Goal: Information Seeking & Learning: Learn about a topic

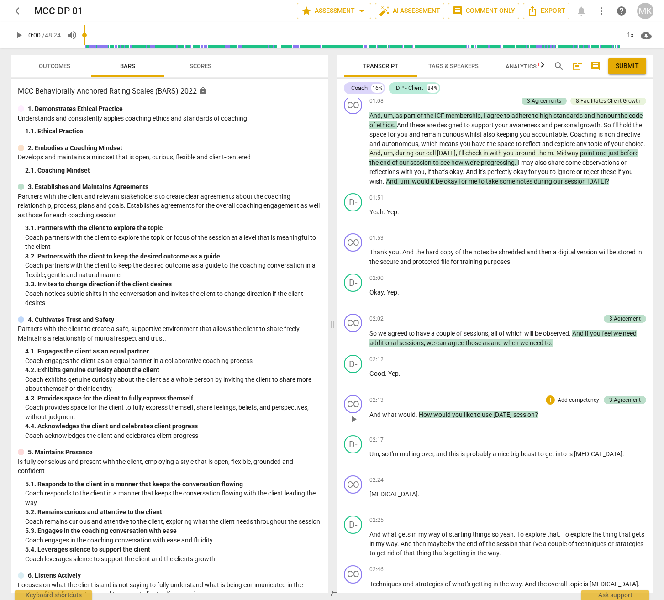
scroll to position [365, 0]
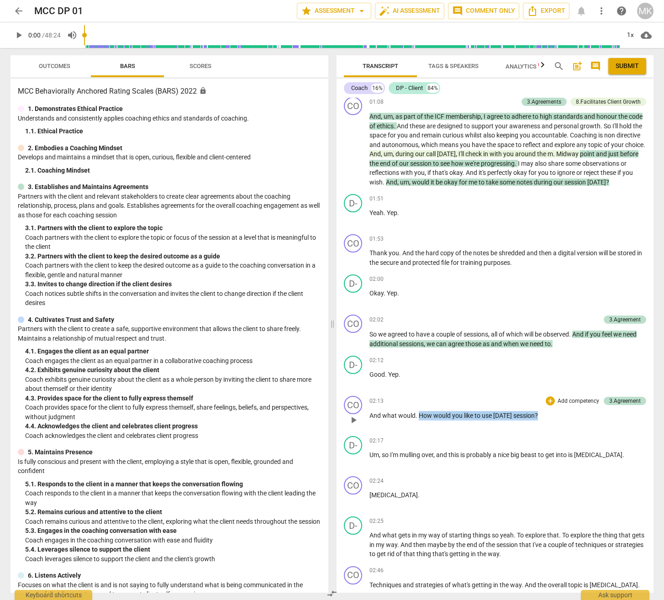
drag, startPoint x: 555, startPoint y: 423, endPoint x: 418, endPoint y: 423, distance: 137.0
click at [418, 421] on p "And what would . How would you like to use [DATE] session ?" at bounding box center [508, 416] width 277 height 10
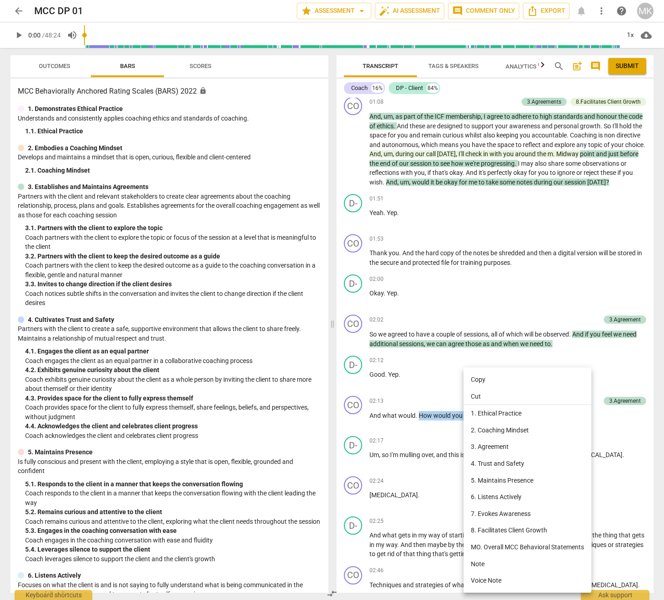
click at [481, 377] on li "Copy" at bounding box center [528, 379] width 128 height 17
copy p "How would you like to use [DATE] session ?"
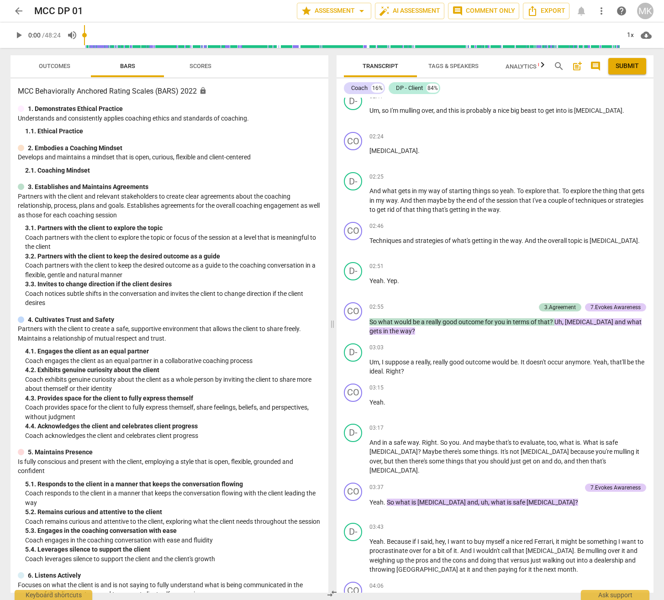
scroll to position [731, 0]
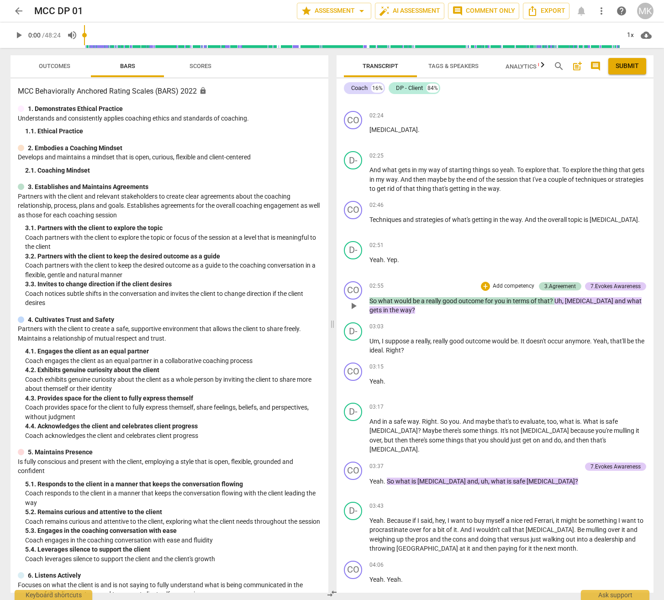
click at [459, 315] on p "So what would be a really good outcome for you in terms of that ? Uh , [MEDICAL…" at bounding box center [508, 305] width 277 height 19
click at [419, 312] on p "So what would be a really good outcome for you in terms of that ? Uh , [MEDICAL…" at bounding box center [508, 305] width 277 height 19
click at [461, 315] on p "So what would be a really good outcome for you in terms of that ? Uh , [MEDICAL…" at bounding box center [508, 305] width 277 height 19
click at [550, 305] on span "that" at bounding box center [544, 300] width 12 height 7
click at [554, 313] on div "CO play_arrow pause 02:55 + Add competency 3.Agreement 7.Evokes Awareness keybo…" at bounding box center [495, 298] width 317 height 41
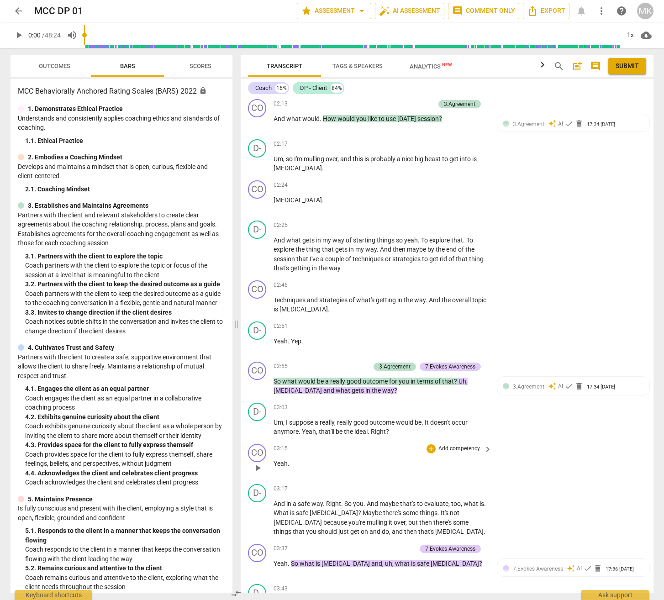
scroll to position [790, 0]
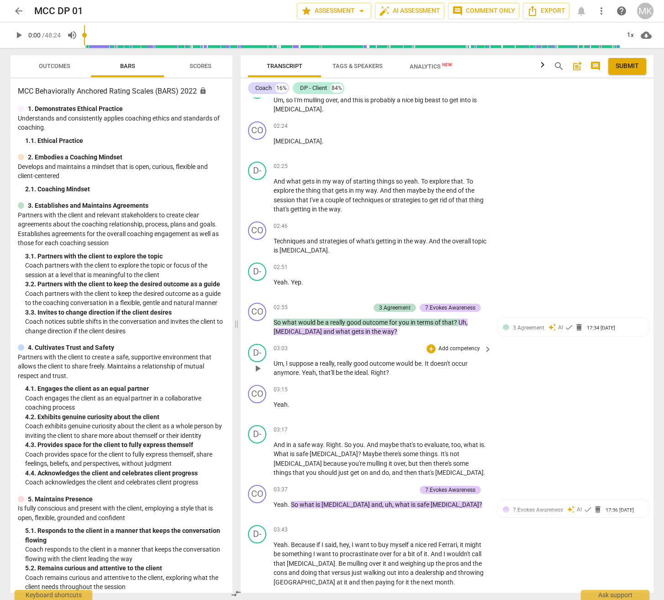
click at [351, 343] on div "D- play_arrow pause 03:03 + Add competency keyboard_arrow_right Um , I suppose …" at bounding box center [447, 360] width 413 height 41
click at [394, 331] on p "So what would be a really good outcome for you in terms of that ? Uh , [MEDICAL…" at bounding box center [381, 327] width 214 height 19
drag, startPoint x: 394, startPoint y: 331, endPoint x: 278, endPoint y: 320, distance: 117.0
click at [278, 320] on p "So what would be a really good outcome for you in terms of that ? Uh , [MEDICAL…" at bounding box center [381, 327] width 214 height 19
drag, startPoint x: 278, startPoint y: 320, endPoint x: 287, endPoint y: 322, distance: 9.7
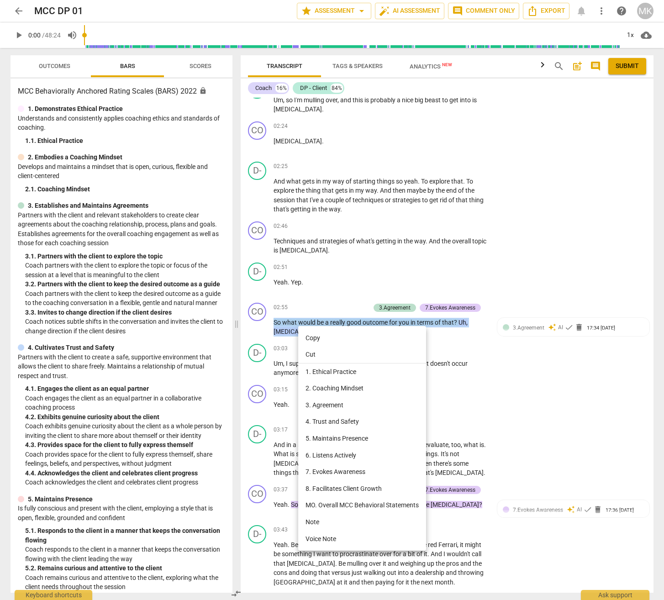
click at [312, 339] on li "Copy" at bounding box center [362, 338] width 128 height 17
copy p "So what would be a really good outcome for you in terms of that ? Uh , [MEDICAL…"
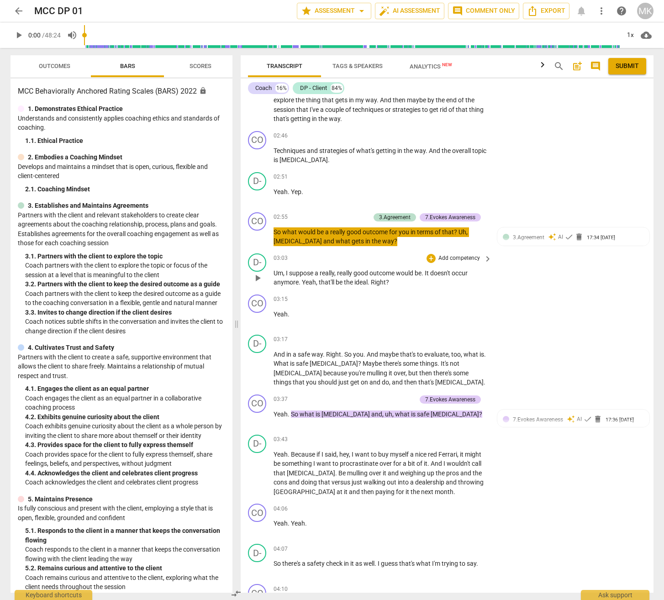
scroll to position [881, 0]
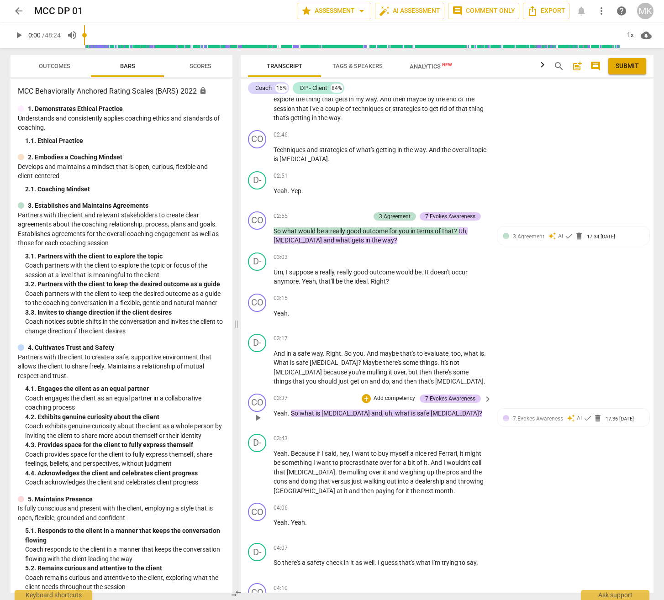
click at [477, 410] on p "Yeah . So what is [MEDICAL_DATA] and , uh , what is safe [MEDICAL_DATA] ?" at bounding box center [381, 414] width 214 height 10
click at [313, 409] on p "Yeah . So what is [MEDICAL_DATA] and , uh , what is safe [MEDICAL_DATA] ?" at bounding box center [381, 414] width 214 height 10
drag, startPoint x: 287, startPoint y: 413, endPoint x: 347, endPoint y: 547, distance: 146.6
click at [476, 413] on p "Yeah . So what is [MEDICAL_DATA] and , uh , what is safe [MEDICAL_DATA] ?" at bounding box center [381, 414] width 214 height 10
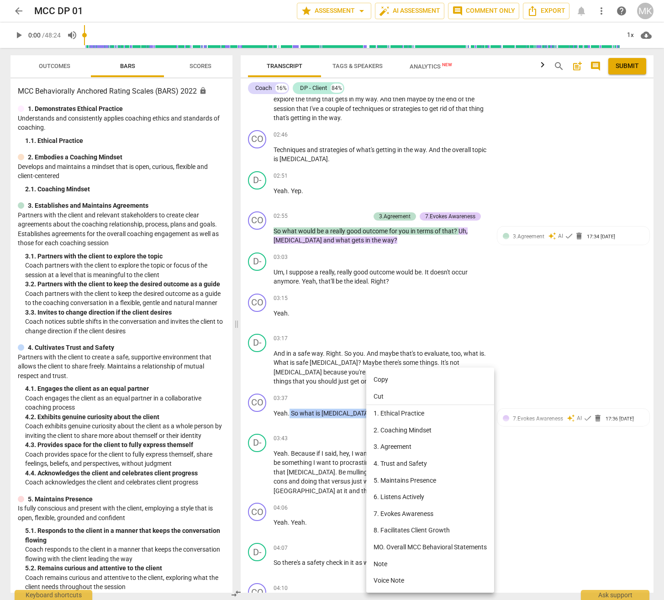
click at [384, 376] on li "Copy" at bounding box center [430, 379] width 128 height 17
copy p "So what is [MEDICAL_DATA] and , uh , what is safe [MEDICAL_DATA] ?"
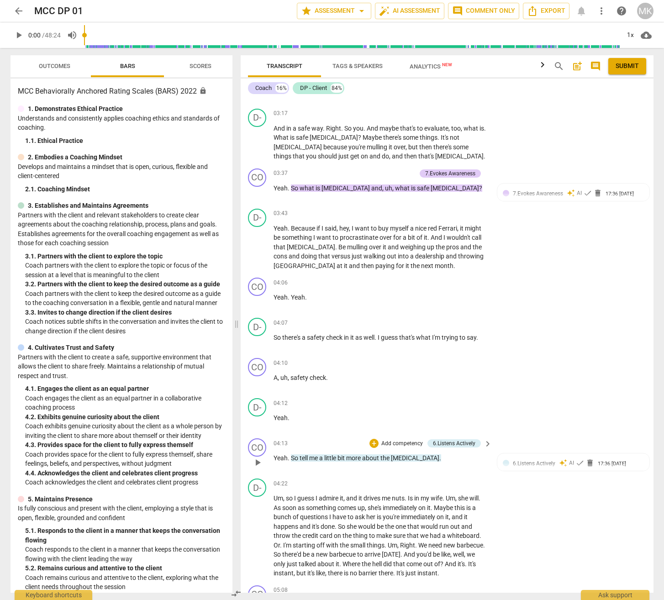
scroll to position [1110, 0]
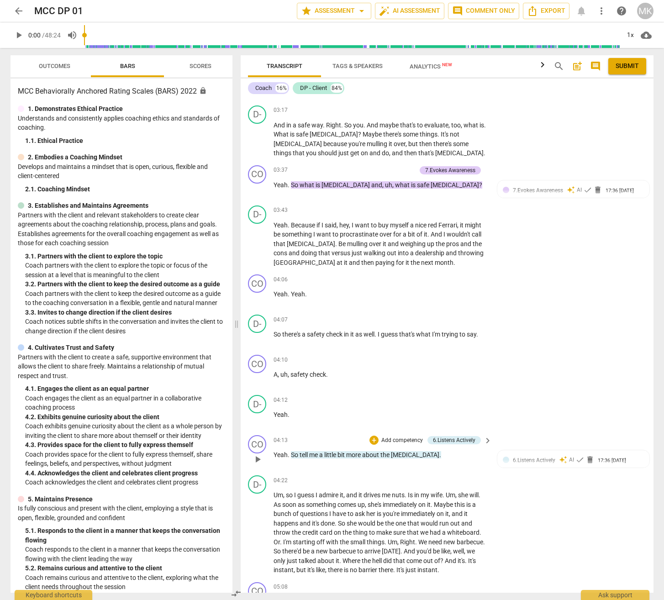
click at [449, 454] on p "Yeah . So tell me a little bit more about the [MEDICAL_DATA] ." at bounding box center [381, 455] width 214 height 10
click at [312, 454] on p "Yeah . So tell me a little bit more about the [MEDICAL_DATA] ." at bounding box center [381, 455] width 214 height 10
click at [307, 470] on div "CO play_arrow pause 04:13 + Add competency 6.Listens Actively keyboard_arrow_ri…" at bounding box center [447, 452] width 413 height 40
drag, startPoint x: 273, startPoint y: 460, endPoint x: 440, endPoint y: 453, distance: 167.3
click at [440, 453] on p "Yeah . So tell me a little bit more about the [MEDICAL_DATA] ." at bounding box center [381, 455] width 214 height 10
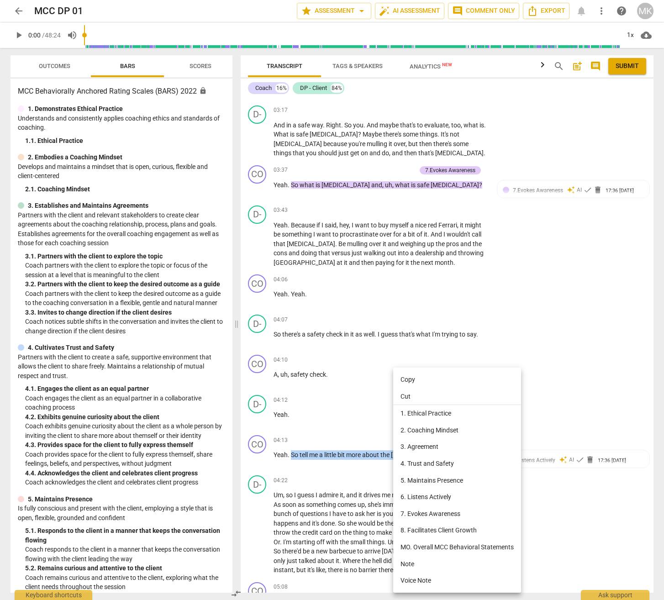
click at [417, 378] on li "Copy" at bounding box center [457, 379] width 128 height 17
copy p "So tell me a little bit more about the [MEDICAL_DATA] ."
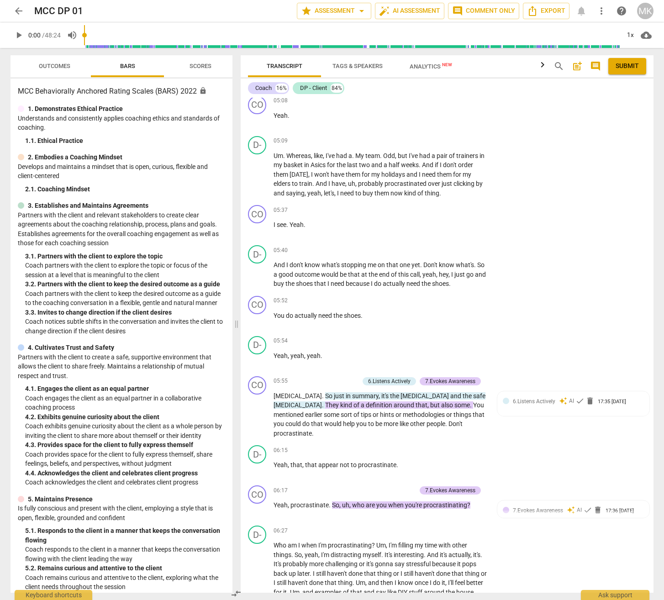
scroll to position [1658, 0]
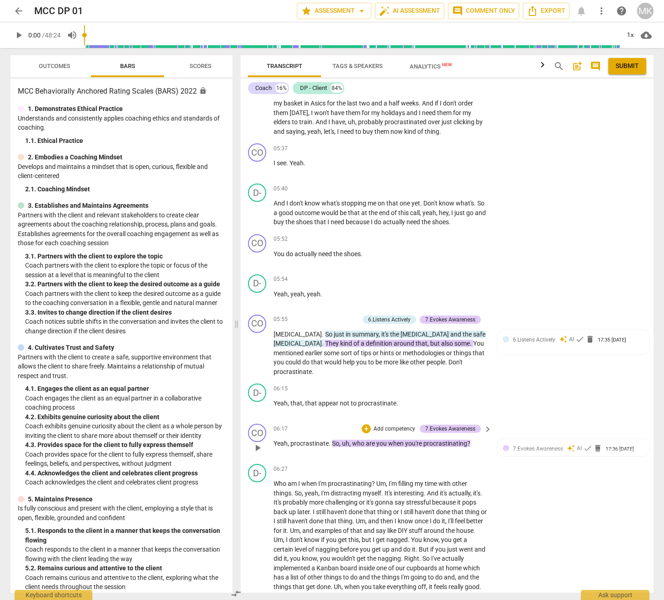
click at [479, 444] on p "Yeah , procrastinate . So , uh , who are you when you're procrastinating ?" at bounding box center [381, 444] width 214 height 10
click at [332, 444] on p "Yeah , procrastinate . So , uh , who are you when you're procrastinating ?" at bounding box center [381, 444] width 214 height 10
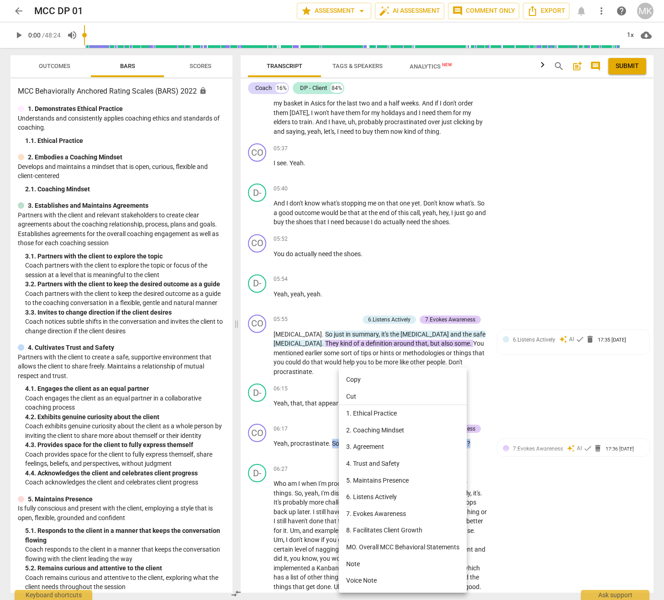
drag, startPoint x: 332, startPoint y: 444, endPoint x: 437, endPoint y: 373, distance: 126.1
click at [437, 373] on li "Copy" at bounding box center [403, 379] width 128 height 17
copy p "So , uh , who are you when you're procrastinating ?"
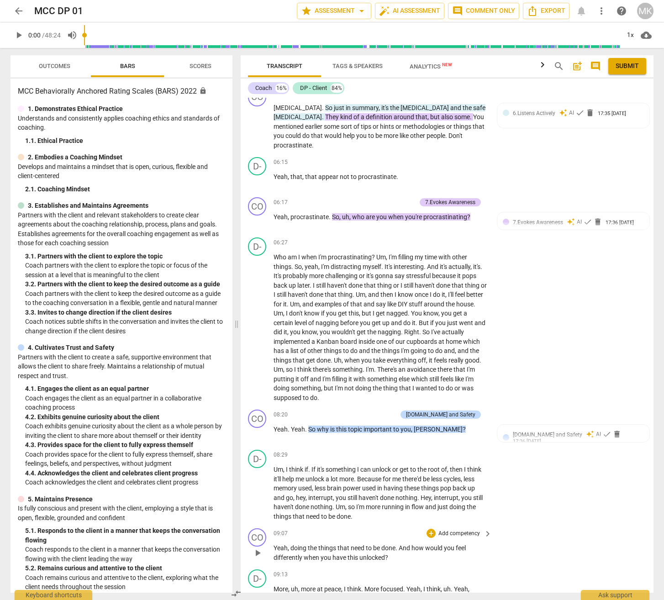
scroll to position [1932, 0]
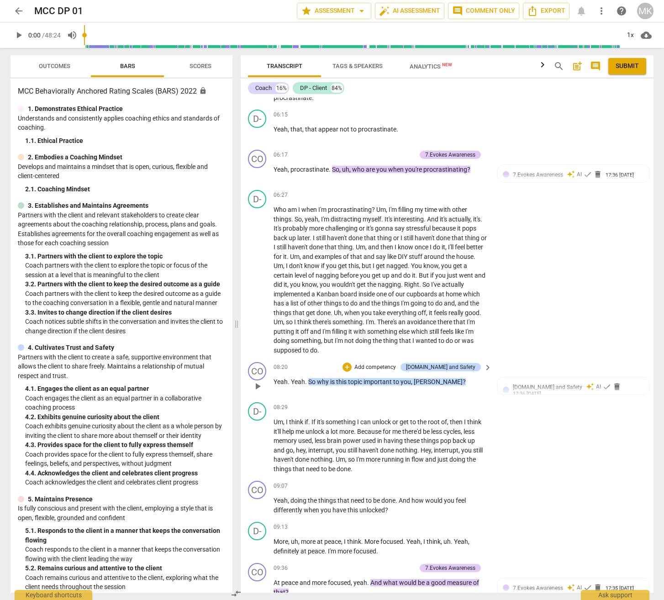
click at [442, 382] on p "Yeah . Yeah . So why is this topic important to you , [PERSON_NAME] ?" at bounding box center [381, 382] width 214 height 10
click at [442, 380] on p "Yeah . Yeah . So why is this topic important to you , [PERSON_NAME] ?" at bounding box center [381, 382] width 214 height 10
click at [308, 380] on p "Yeah . Yeah . So why is this topic important to you , [PERSON_NAME] ?" at bounding box center [381, 382] width 214 height 10
drag, startPoint x: 308, startPoint y: 380, endPoint x: 317, endPoint y: 380, distance: 8.7
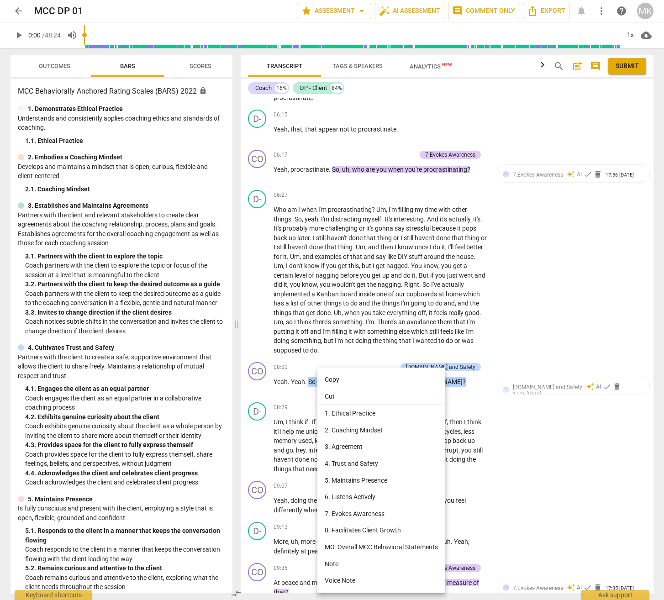
click at [354, 376] on li "Copy" at bounding box center [381, 379] width 128 height 17
copy p "So why is this topic important to you , [PERSON_NAME] ?"
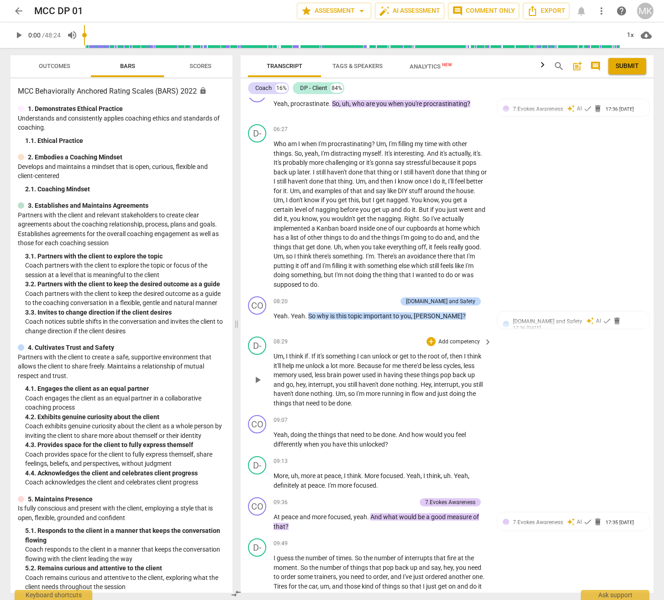
scroll to position [2069, 0]
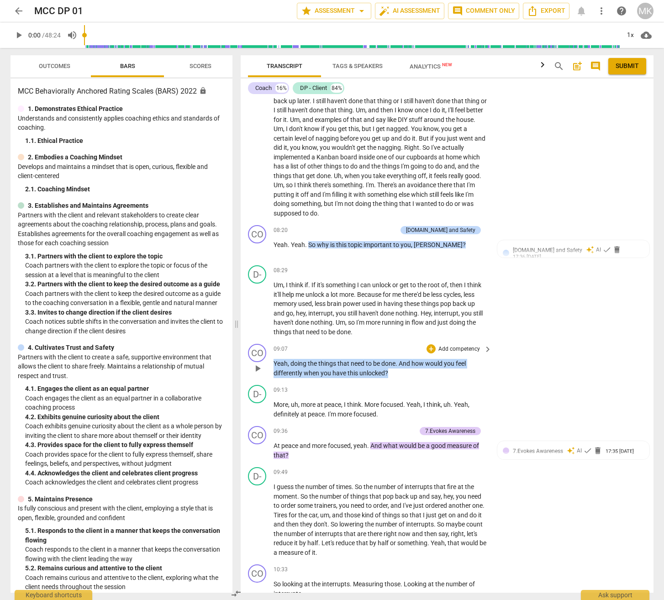
drag, startPoint x: 404, startPoint y: 369, endPoint x: 273, endPoint y: 361, distance: 130.9
click at [273, 361] on div "CO play_arrow pause 09:07 + Add competency keyboard_arrow_right Yeah , doing th…" at bounding box center [447, 360] width 413 height 41
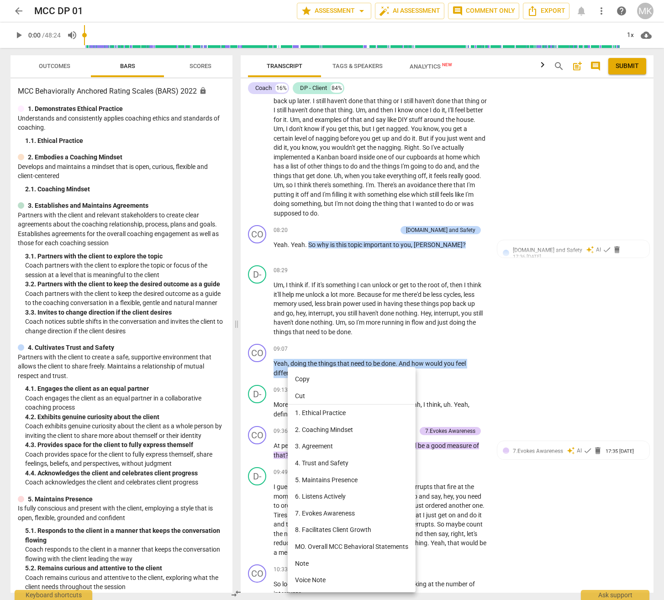
click at [304, 379] on li "Copy" at bounding box center [352, 379] width 128 height 17
copy p "Yeah , doing the things that need to be done . And how would you feel different…"
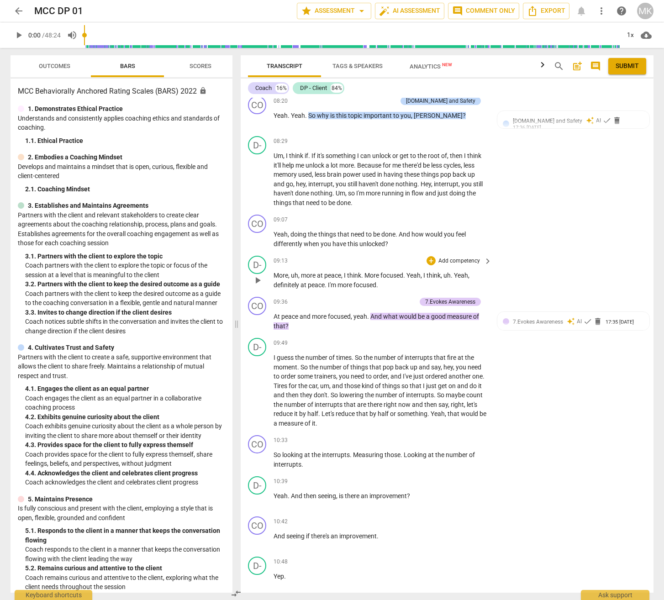
scroll to position [2206, 0]
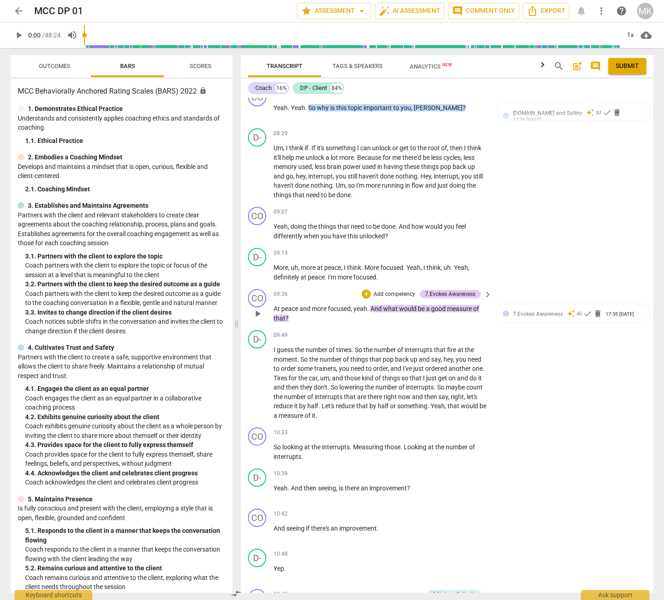
click at [350, 319] on p "At peace and more focused , yeah . And what would be a good measure of that ?" at bounding box center [381, 313] width 214 height 19
click at [274, 308] on p "At peace and more focused , yeah . And what would be a good measure of that ?" at bounding box center [381, 313] width 214 height 19
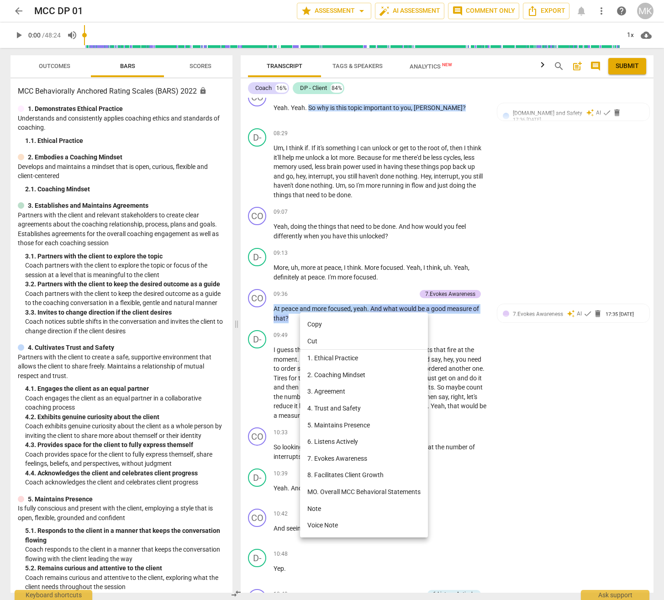
click at [319, 324] on li "Copy" at bounding box center [364, 324] width 128 height 17
copy p "At peace and more focused , yeah . And what would be a good measure of that ?"
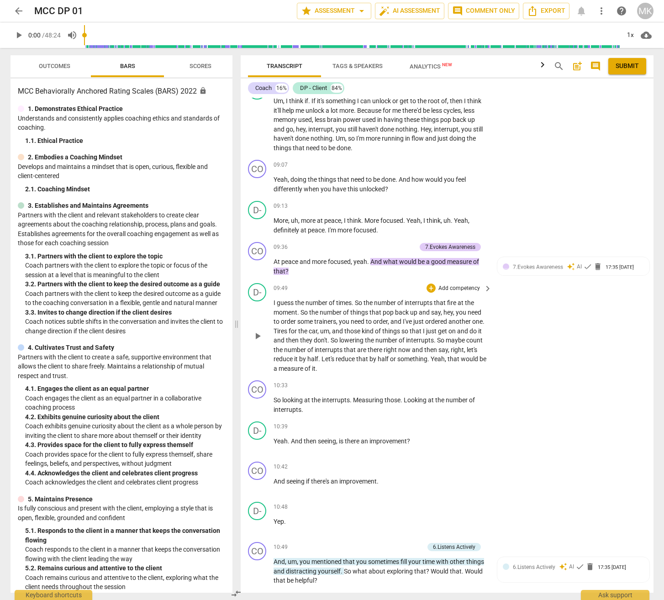
scroll to position [2251, 0]
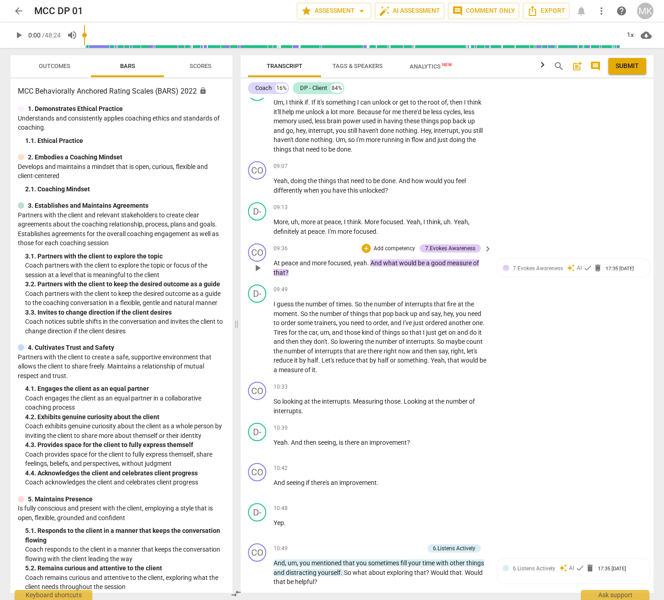
click at [322, 276] on p "At peace and more focused , yeah . And what would be a good measure of that ?" at bounding box center [381, 268] width 214 height 19
click at [318, 275] on p "At peace and more focused , yeah . And what would be a good measure of that ?" at bounding box center [381, 268] width 214 height 19
click at [301, 261] on span "and" at bounding box center [306, 262] width 12 height 7
drag, startPoint x: 274, startPoint y: 262, endPoint x: 371, endPoint y: 265, distance: 97.3
click at [371, 265] on p "At peace and more focused , yeah . And what would be a good measure of that ?" at bounding box center [381, 268] width 214 height 19
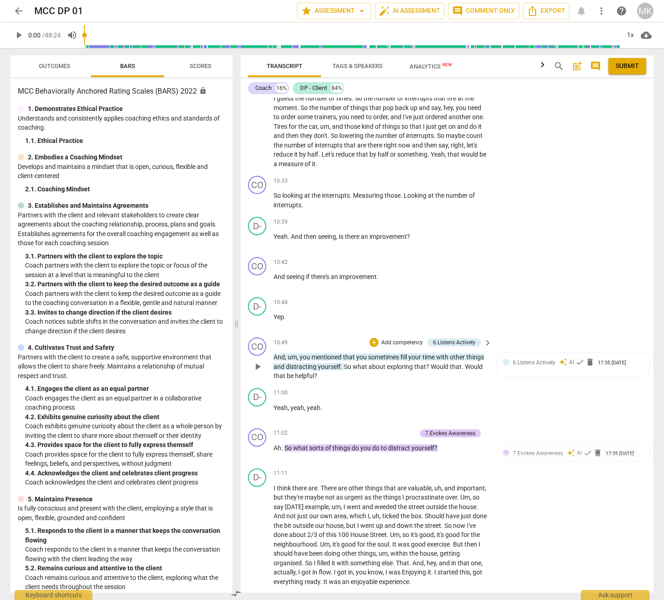
scroll to position [2480, 0]
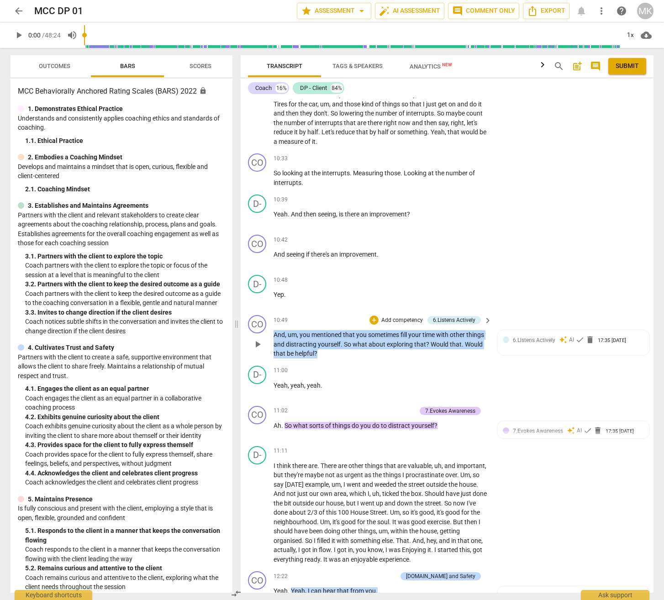
drag, startPoint x: 370, startPoint y: 353, endPoint x: 291, endPoint y: 334, distance: 81.6
click at [274, 332] on p "And , um , you mentioned that you sometimes fill your time with other things an…" at bounding box center [381, 344] width 214 height 28
drag, startPoint x: 291, startPoint y: 334, endPoint x: 323, endPoint y: 339, distance: 32.8
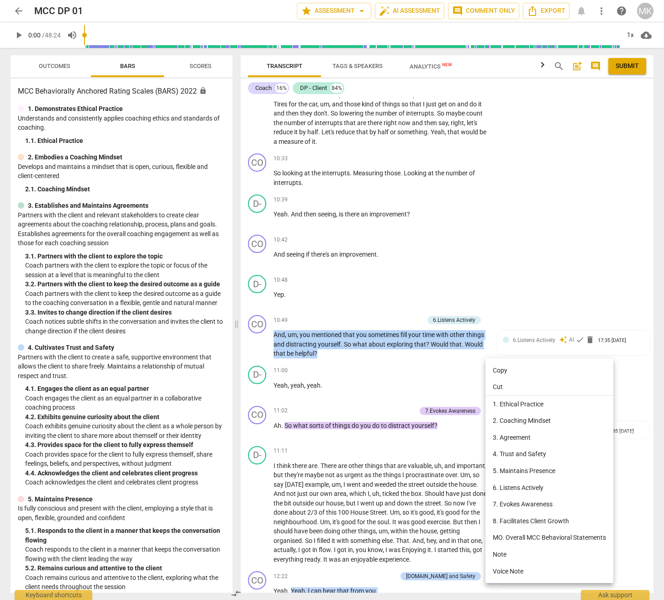
click at [563, 369] on li "Copy" at bounding box center [550, 370] width 128 height 17
copy p "And , um , you mentioned that you sometimes fill your time with other things an…"
click at [502, 372] on li "Copy" at bounding box center [550, 370] width 128 height 17
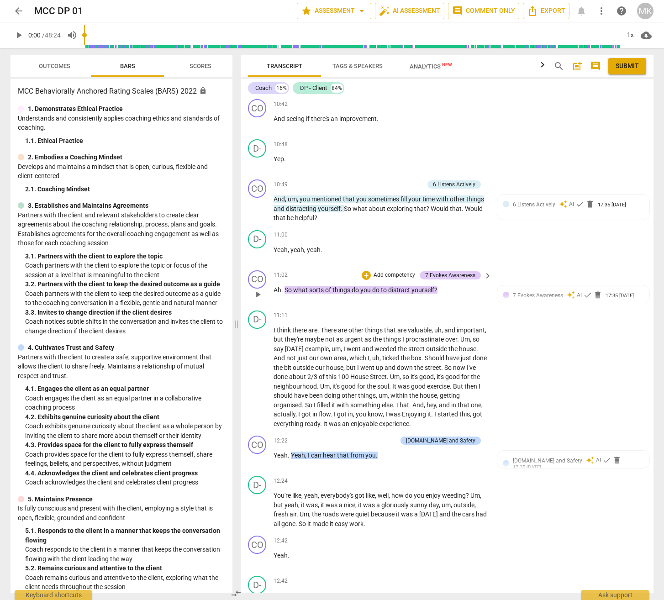
scroll to position [2617, 0]
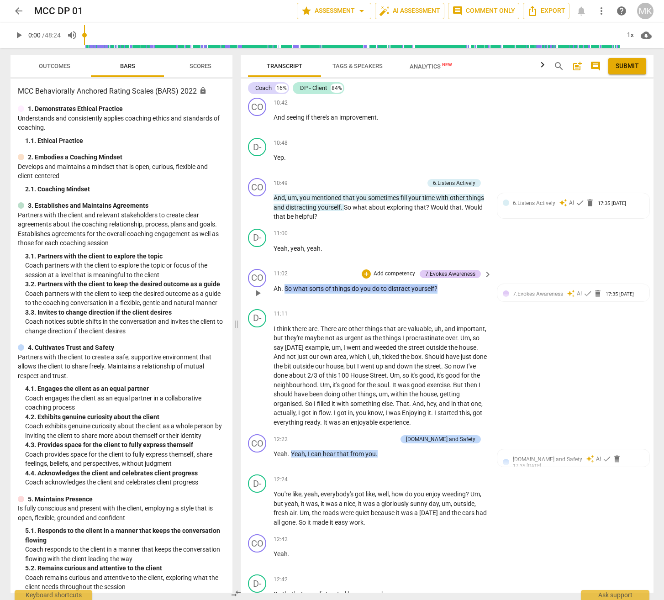
drag, startPoint x: 444, startPoint y: 288, endPoint x: 286, endPoint y: 288, distance: 157.6
click at [286, 288] on p "Ah . So what sorts of things do you do to distract yourself ?" at bounding box center [381, 289] width 214 height 10
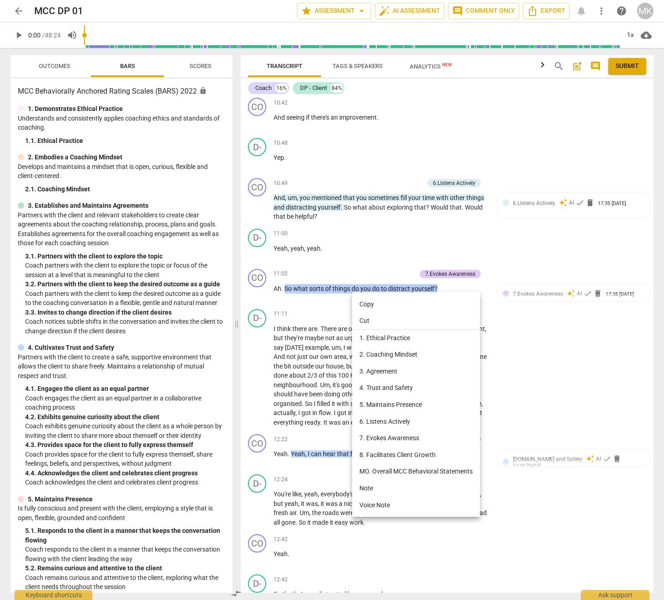
click at [362, 301] on li "Copy" at bounding box center [416, 304] width 128 height 17
copy p "So what sorts of things do you do to distract yourself ?"
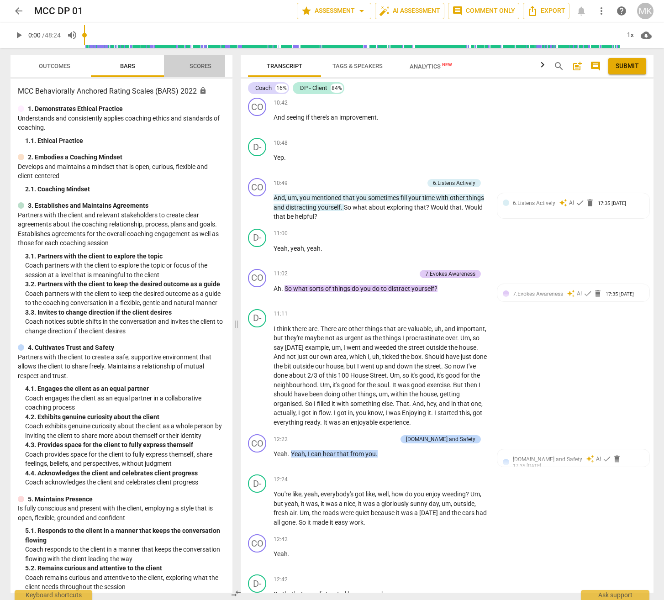
click at [208, 63] on span "Scores" at bounding box center [201, 66] width 22 height 7
click at [199, 66] on span "Scores" at bounding box center [201, 66] width 22 height 7
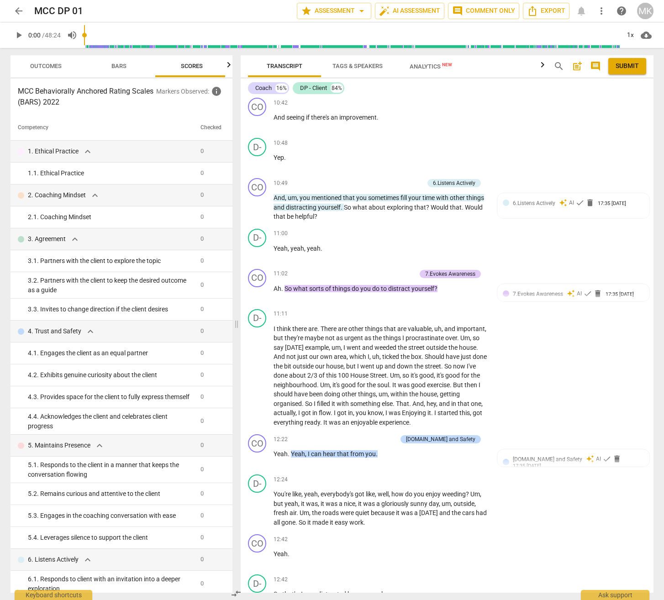
scroll to position [0, 12]
click at [112, 63] on span "Bars" at bounding box center [115, 66] width 15 height 7
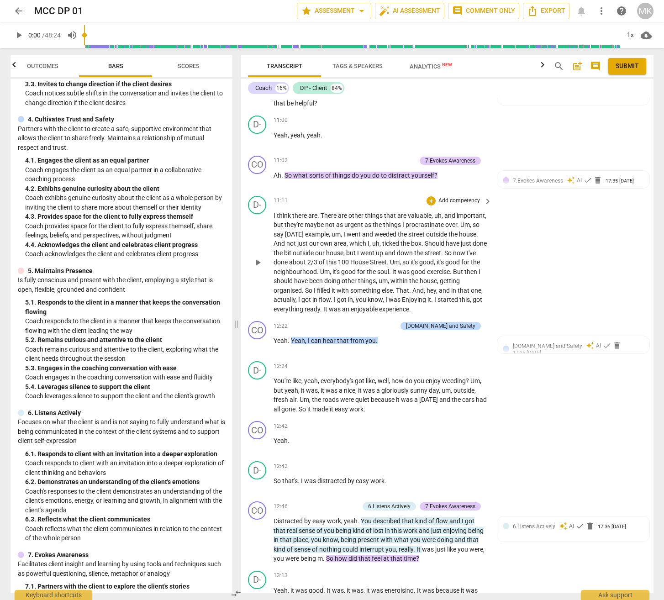
scroll to position [2754, 0]
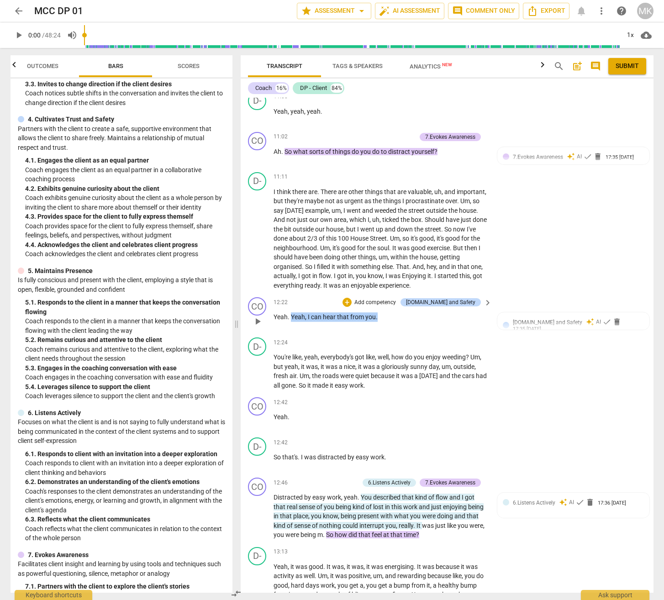
drag, startPoint x: 390, startPoint y: 317, endPoint x: 293, endPoint y: 315, distance: 96.9
click at [291, 314] on p "Yeah . Yeah , I can hear that from you ." at bounding box center [381, 317] width 214 height 10
drag, startPoint x: 293, startPoint y: 315, endPoint x: 343, endPoint y: 318, distance: 50.8
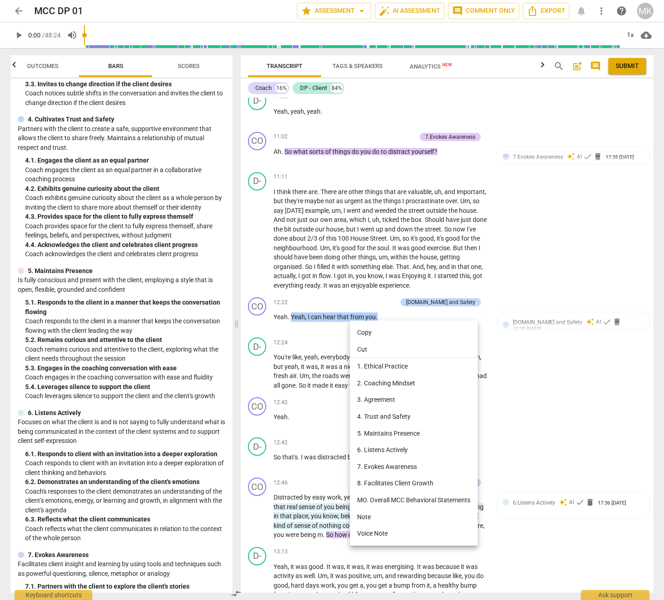
click at [371, 333] on li "Copy" at bounding box center [414, 332] width 128 height 17
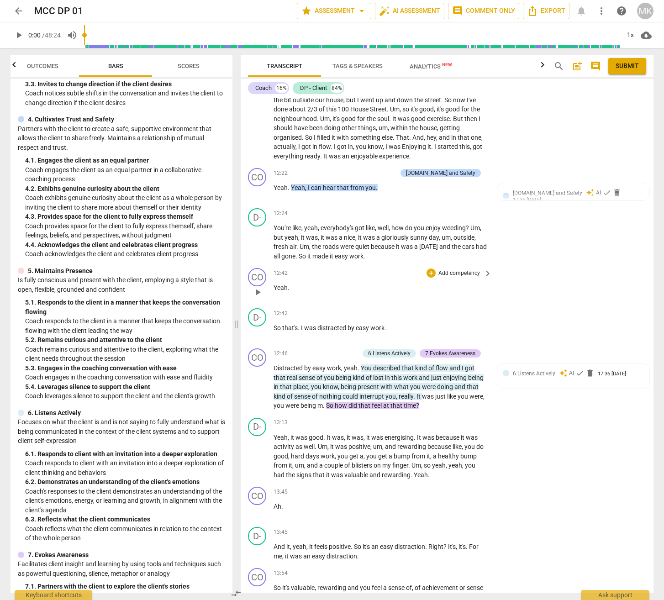
scroll to position [2891, 0]
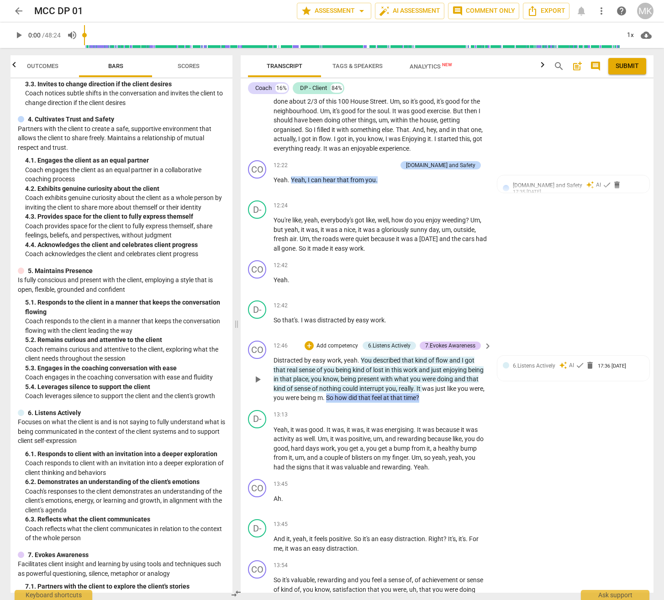
drag, startPoint x: 449, startPoint y: 397, endPoint x: 344, endPoint y: 397, distance: 105.5
click at [344, 397] on p "Distracted by easy work , yeah . You described that kind of flow and I got that…" at bounding box center [381, 379] width 214 height 47
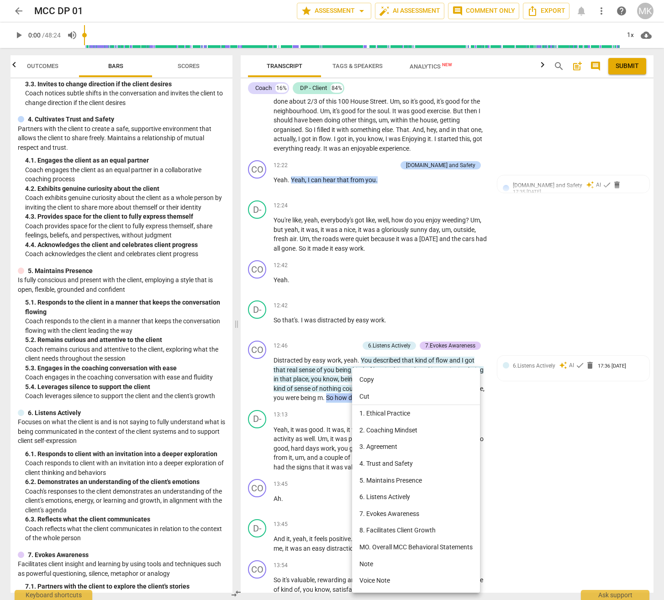
click at [369, 379] on li "Copy" at bounding box center [416, 379] width 128 height 17
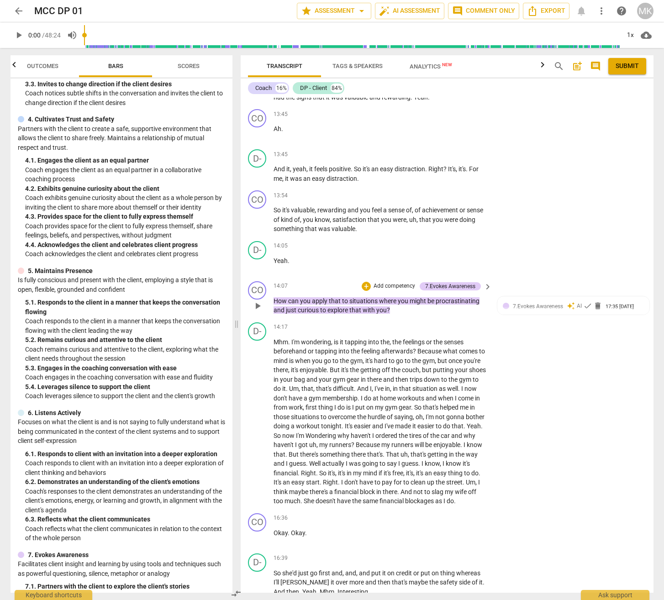
scroll to position [3256, 0]
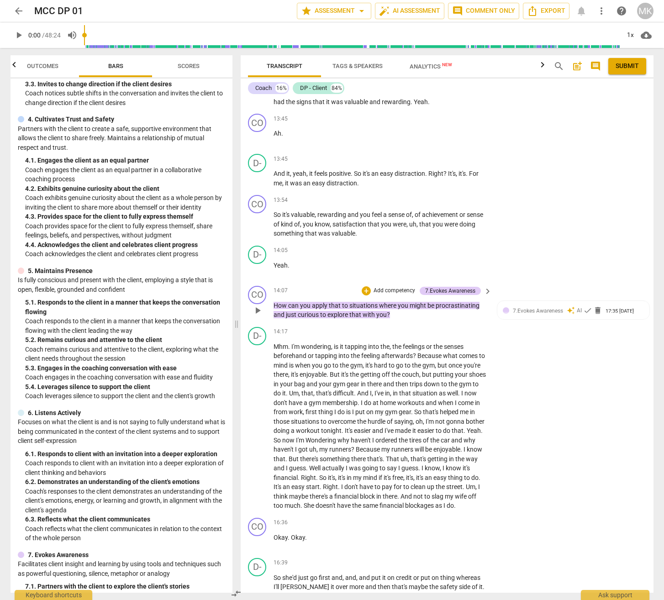
click at [257, 312] on span "play_arrow" at bounding box center [257, 310] width 11 height 11
click at [257, 312] on span "pause" at bounding box center [257, 310] width 11 height 11
type input "858"
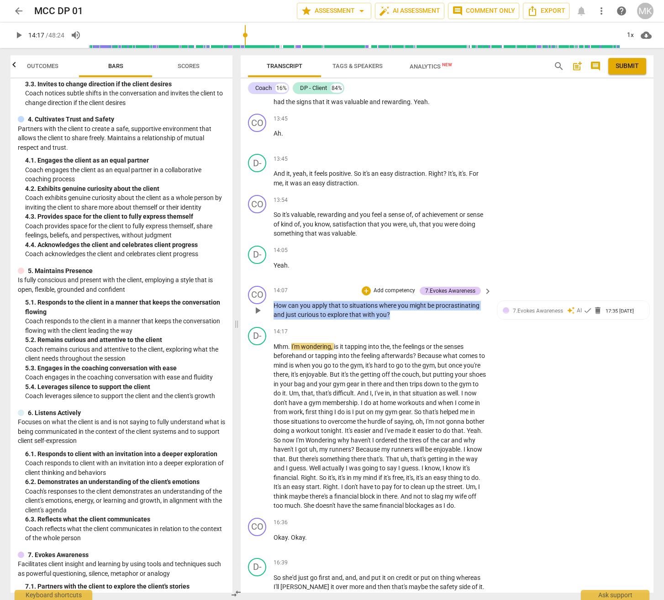
drag, startPoint x: 400, startPoint y: 313, endPoint x: 272, endPoint y: 307, distance: 128.0
click at [272, 307] on div "CO play_arrow pause 14:07 + Add competency 7.Evokes Awareness keyboard_arrow_ri…" at bounding box center [447, 302] width 413 height 41
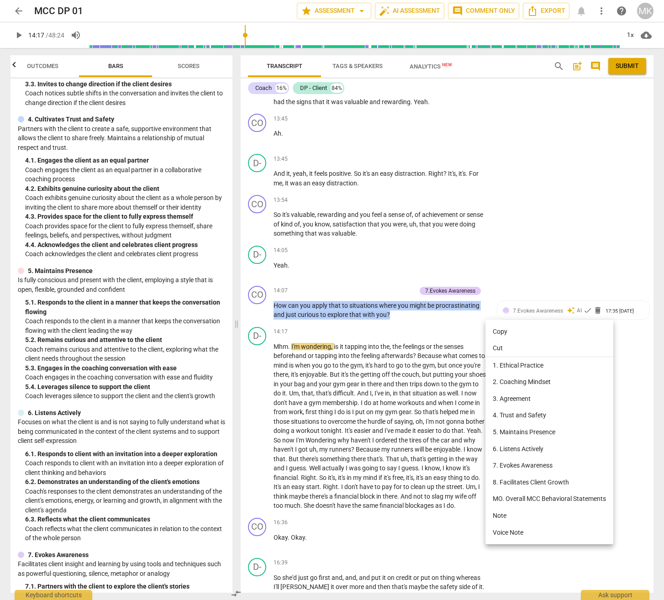
click at [507, 330] on li "Copy" at bounding box center [550, 331] width 128 height 17
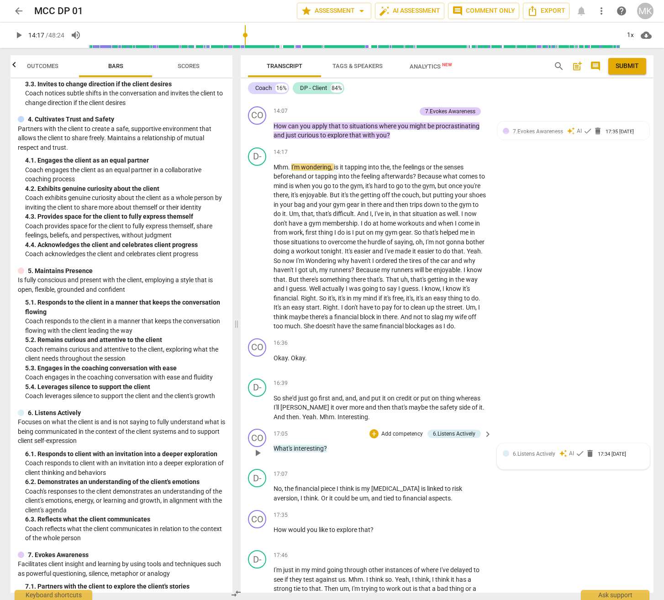
scroll to position [3485, 0]
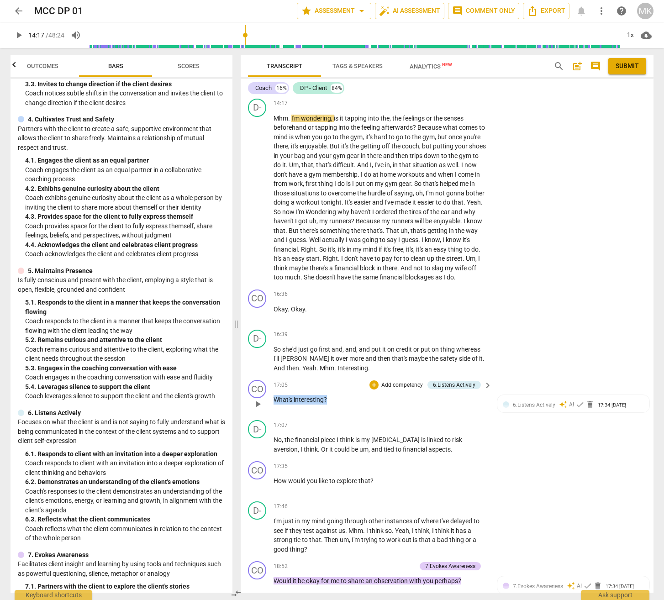
drag, startPoint x: 338, startPoint y: 407, endPoint x: 274, endPoint y: 408, distance: 63.5
click at [274, 405] on p "What's interesting ?" at bounding box center [381, 400] width 214 height 10
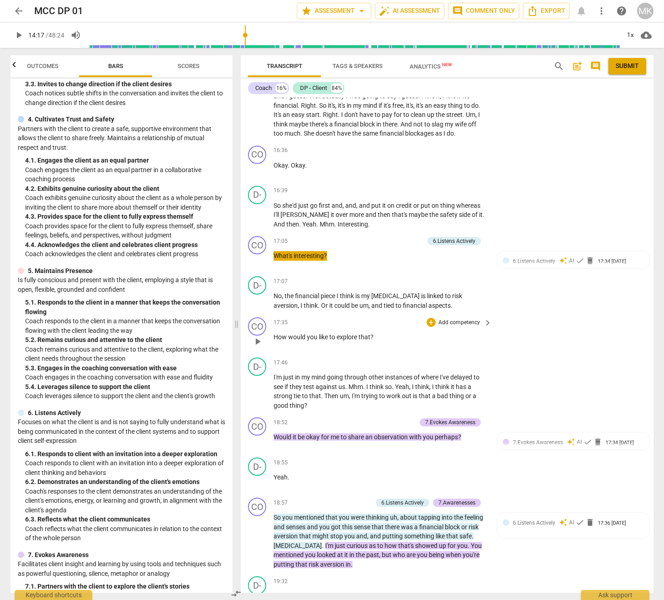
scroll to position [3668, 0]
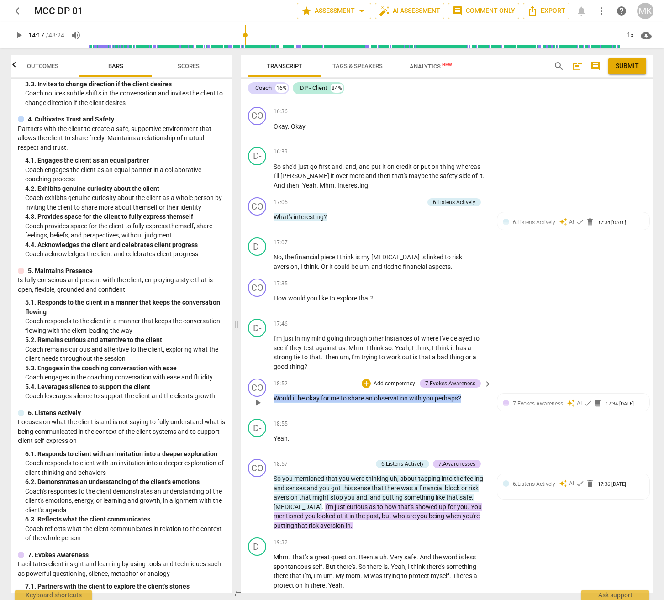
drag, startPoint x: 471, startPoint y: 406, endPoint x: 272, endPoint y: 407, distance: 198.7
click at [272, 407] on div "CO play_arrow pause 18:52 + Add competency 7.Evokes Awareness keyboard_arrow_ri…" at bounding box center [447, 395] width 413 height 40
drag, startPoint x: 272, startPoint y: 407, endPoint x: 285, endPoint y: 407, distance: 13.2
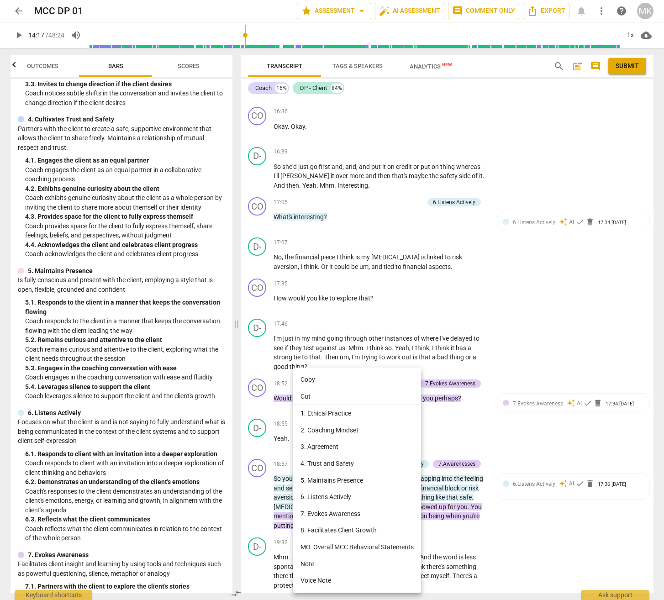
click at [315, 378] on li "Copy" at bounding box center [357, 379] width 128 height 17
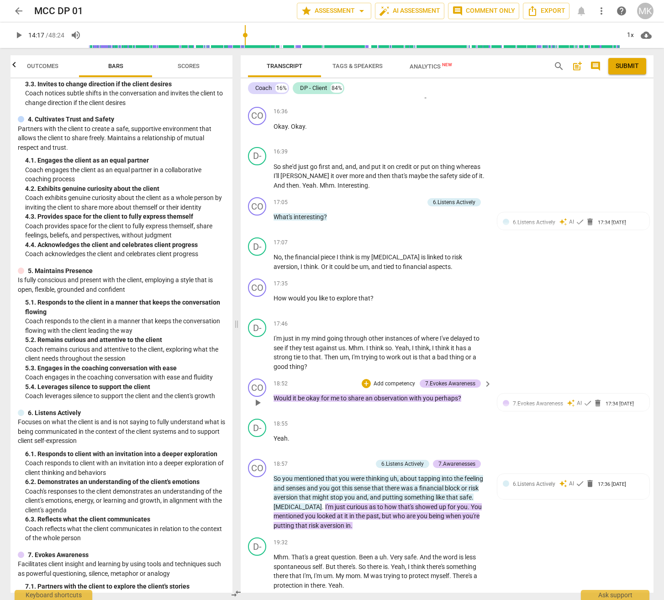
click at [475, 403] on p "Would it be okay for me to share an observation with you perhaps ?" at bounding box center [381, 399] width 214 height 10
click at [274, 403] on p "Would it be okay for me to share an observation with you perhaps ?" at bounding box center [381, 399] width 214 height 10
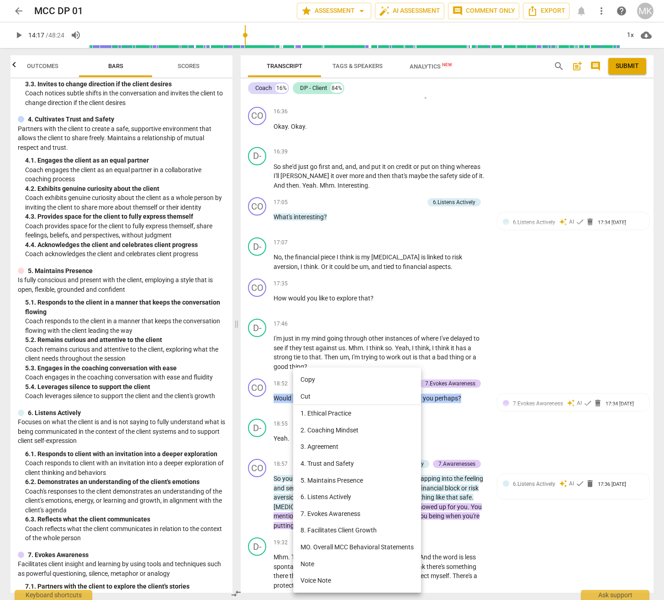
click at [313, 376] on li "Copy" at bounding box center [357, 379] width 128 height 17
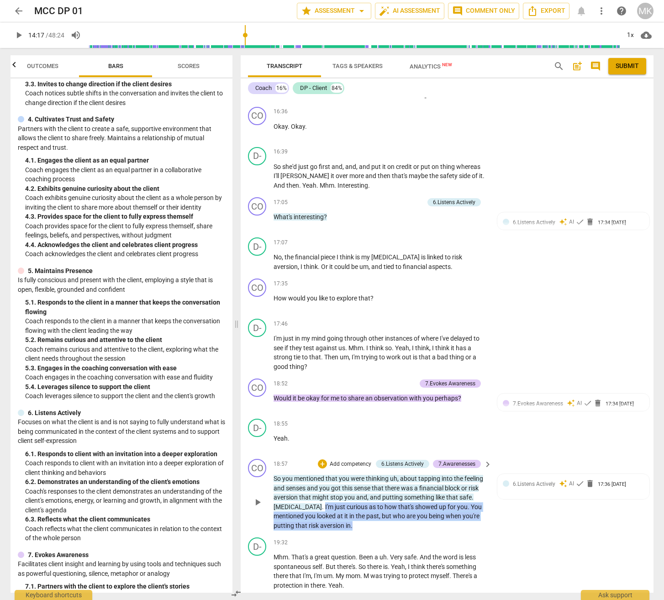
drag, startPoint x: 365, startPoint y: 537, endPoint x: 320, endPoint y: 515, distance: 50.3
click at [320, 515] on p "So you mentioned that you were thinking uh , about tapping into the feeling and…" at bounding box center [381, 502] width 214 height 56
drag, startPoint x: 320, startPoint y: 515, endPoint x: 326, endPoint y: 518, distance: 6.5
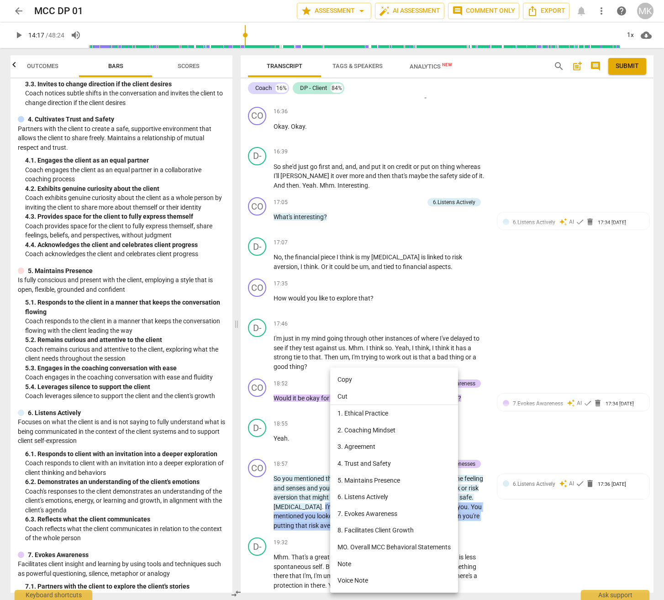
click at [351, 379] on li "Copy" at bounding box center [394, 379] width 128 height 17
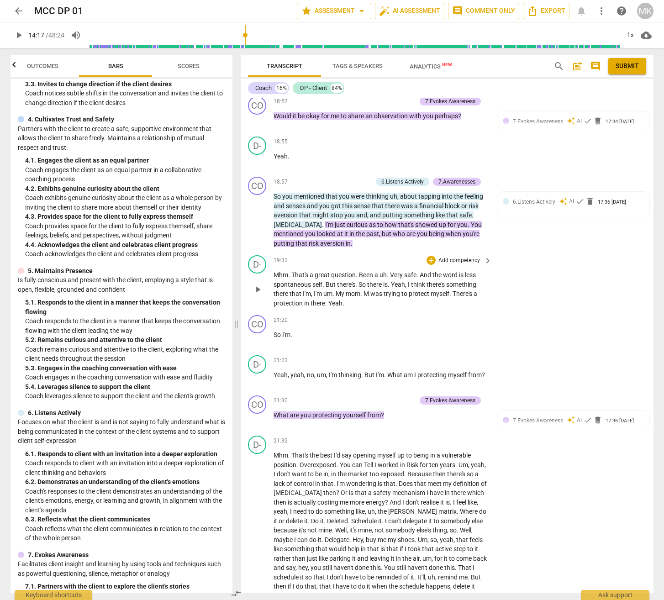
scroll to position [3987, 0]
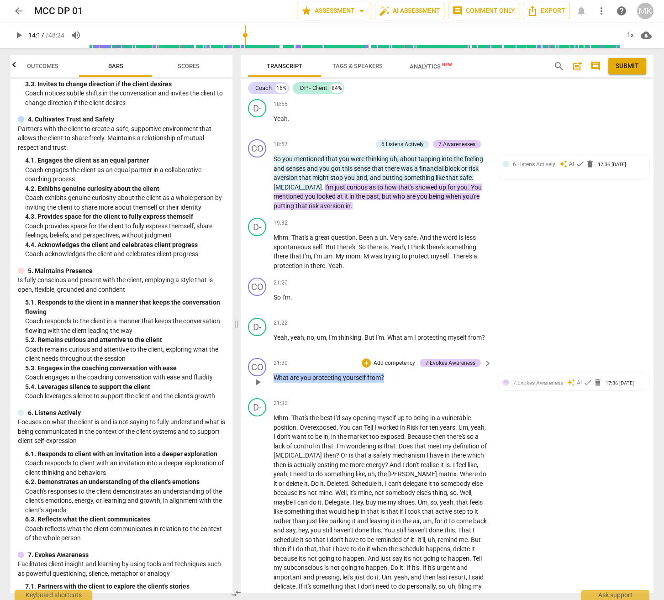
drag, startPoint x: 395, startPoint y: 387, endPoint x: 272, endPoint y: 388, distance: 122.4
click at [272, 388] on div "CO play_arrow pause 21:30 + Add competency 7.Evokes Awareness keyboard_arrow_ri…" at bounding box center [447, 374] width 413 height 40
drag, startPoint x: 272, startPoint y: 388, endPoint x: 343, endPoint y: 387, distance: 70.4
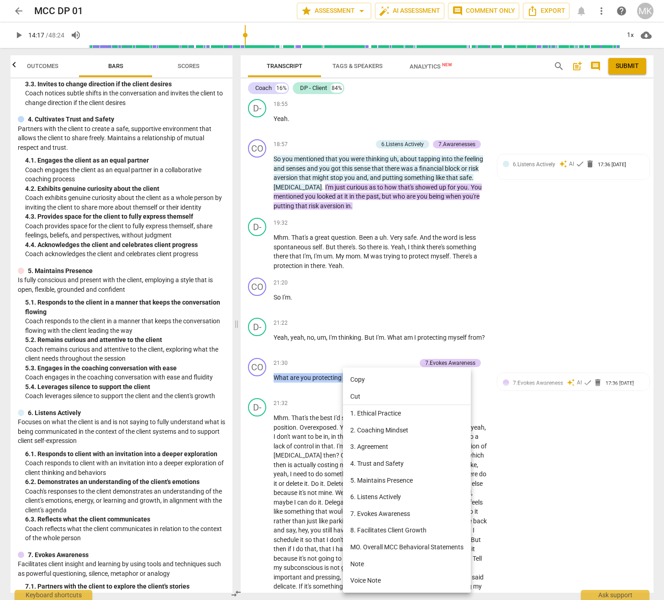
click at [360, 377] on li "Copy" at bounding box center [407, 379] width 128 height 17
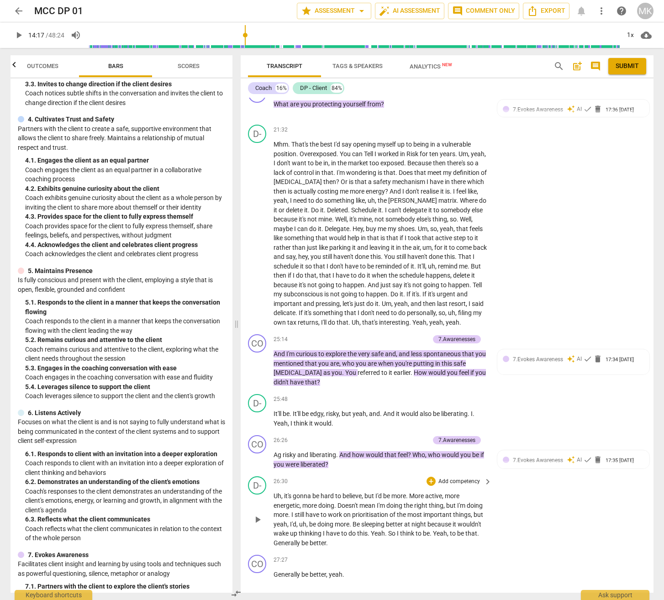
scroll to position [4261, 0]
drag, startPoint x: 409, startPoint y: 392, endPoint x: 321, endPoint y: 400, distance: 88.1
click at [321, 386] on p "And I'm curious to explore the very safe and , and less spontaneous that you me…" at bounding box center [381, 367] width 214 height 37
drag, startPoint x: 321, startPoint y: 400, endPoint x: 310, endPoint y: 401, distance: 11.0
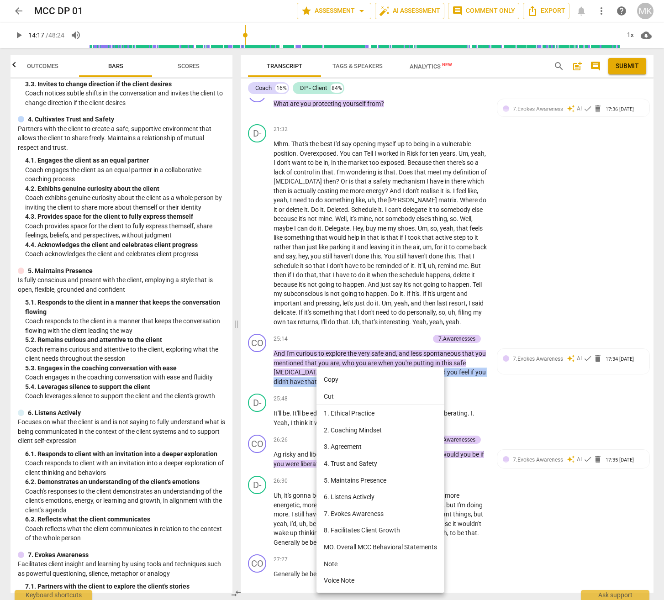
click at [343, 377] on li "Copy" at bounding box center [381, 379] width 128 height 17
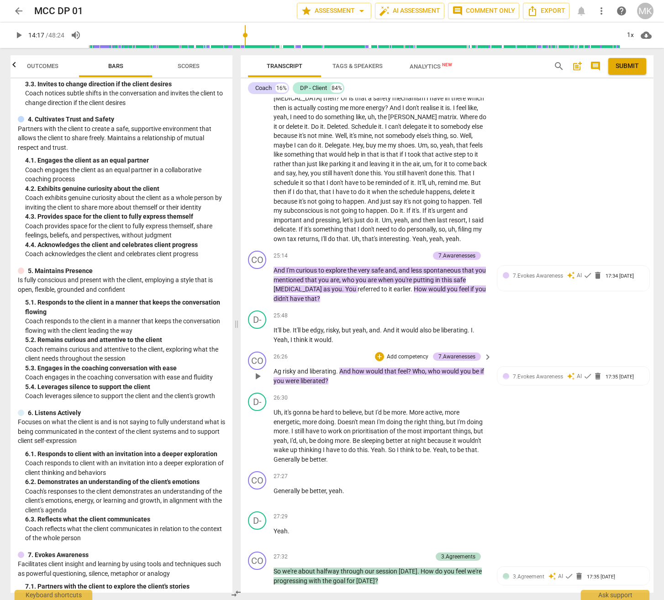
scroll to position [4353, 0]
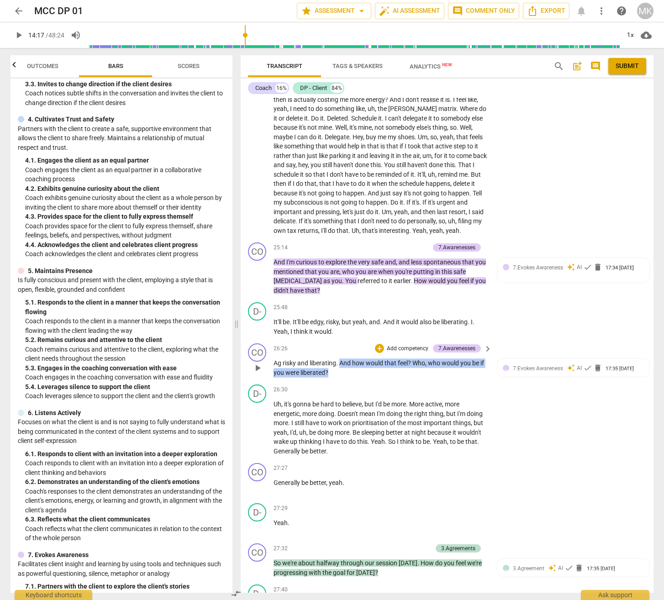
drag, startPoint x: 339, startPoint y: 391, endPoint x: 340, endPoint y: 381, distance: 9.7
click at [340, 377] on p "Ag risky and liberating . And how would that feel ? Who , who would you be if y…" at bounding box center [381, 368] width 214 height 19
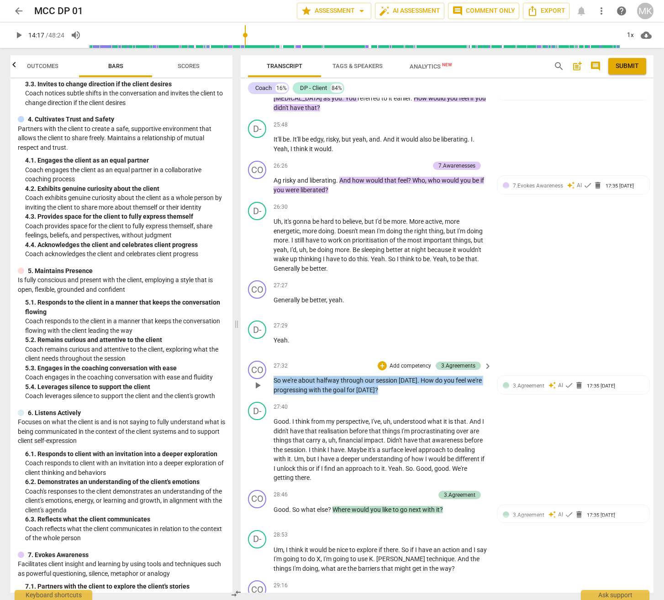
drag, startPoint x: 423, startPoint y: 410, endPoint x: 275, endPoint y: 399, distance: 148.4
click at [275, 395] on p "So we're about halfway through our session [DATE] . How do you feel we're progr…" at bounding box center [381, 385] width 214 height 19
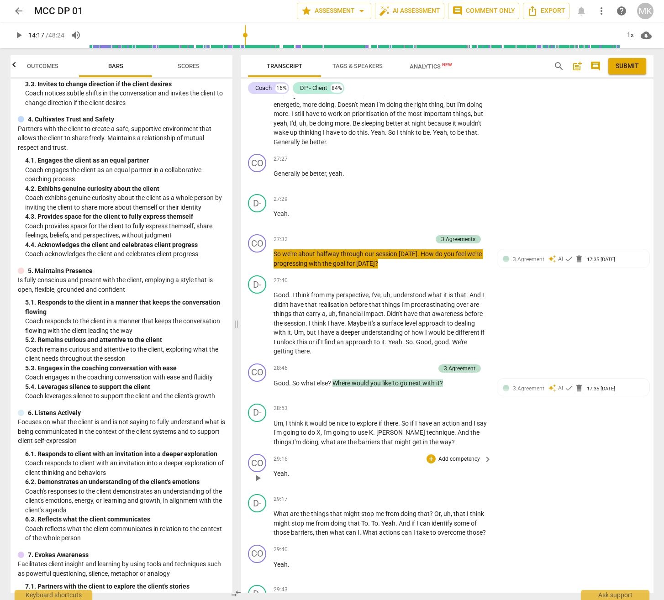
scroll to position [4672, 0]
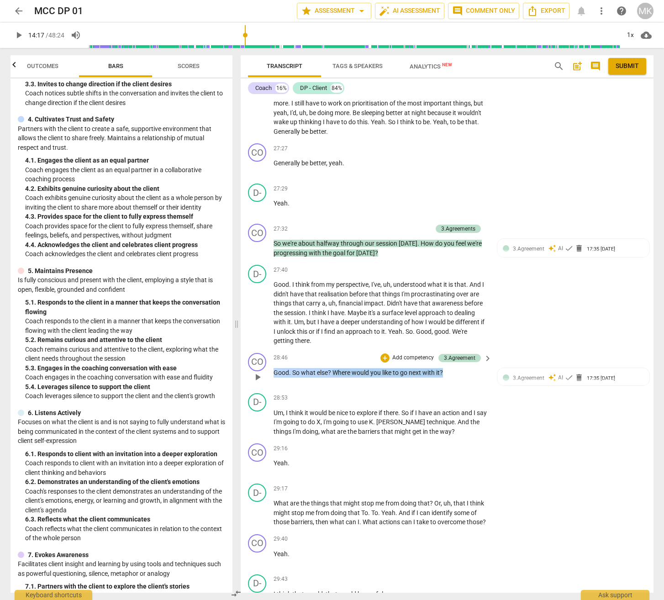
drag, startPoint x: 455, startPoint y: 390, endPoint x: 272, endPoint y: 391, distance: 182.7
click at [272, 390] on div "CO play_arrow pause 28:46 + Add competency 3.Agreement keyboard_arrow_right Goo…" at bounding box center [447, 369] width 413 height 40
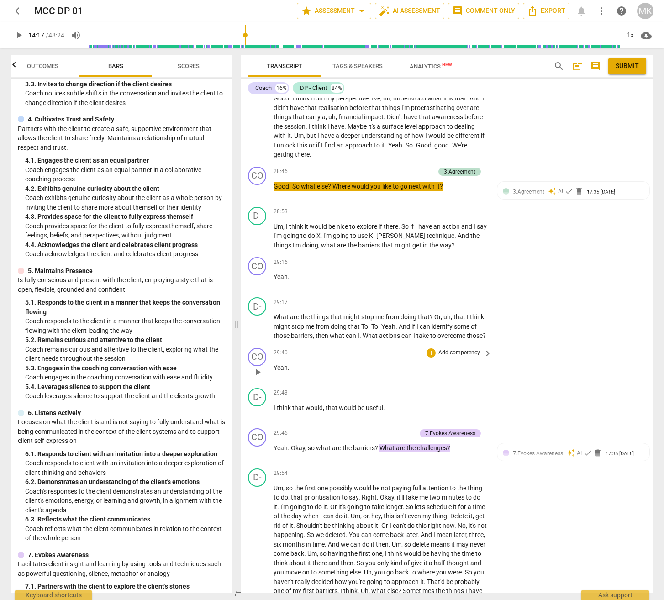
scroll to position [4901, 0]
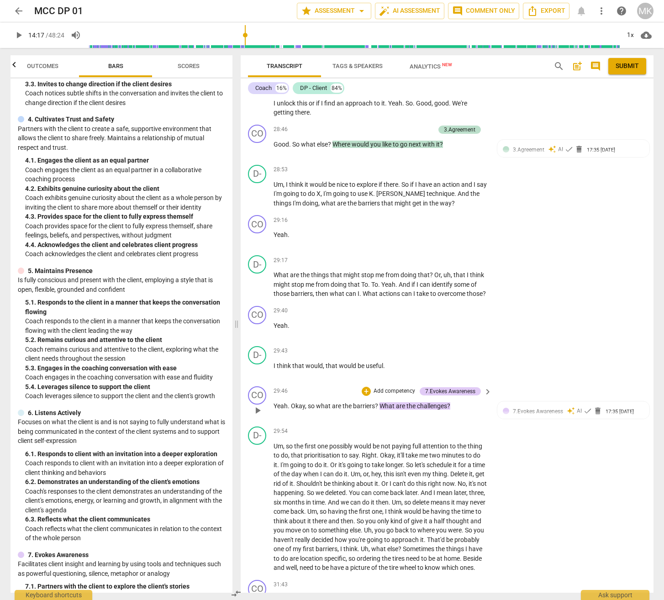
click at [462, 411] on p "Yeah . Okay , so what are the barriers ? What are the challenges ?" at bounding box center [381, 407] width 214 height 10
click at [273, 423] on div "CO play_arrow pause 29:46 + Add competency 7.Evokes Awareness keyboard_arrow_ri…" at bounding box center [447, 403] width 413 height 40
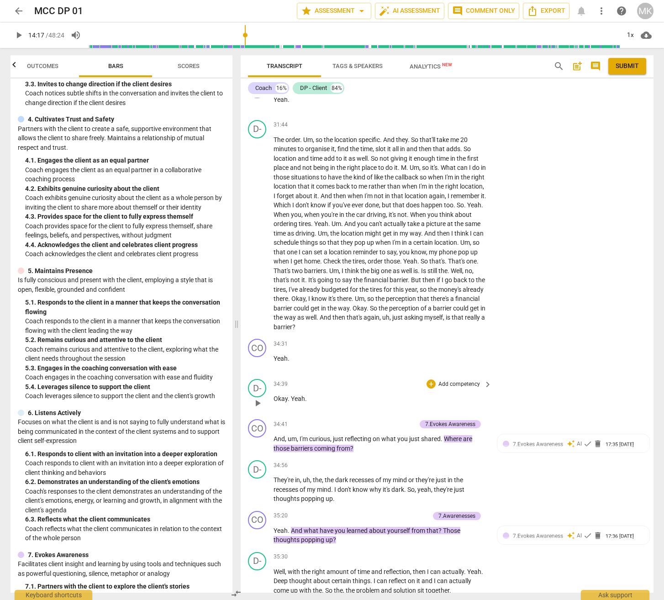
scroll to position [5403, 0]
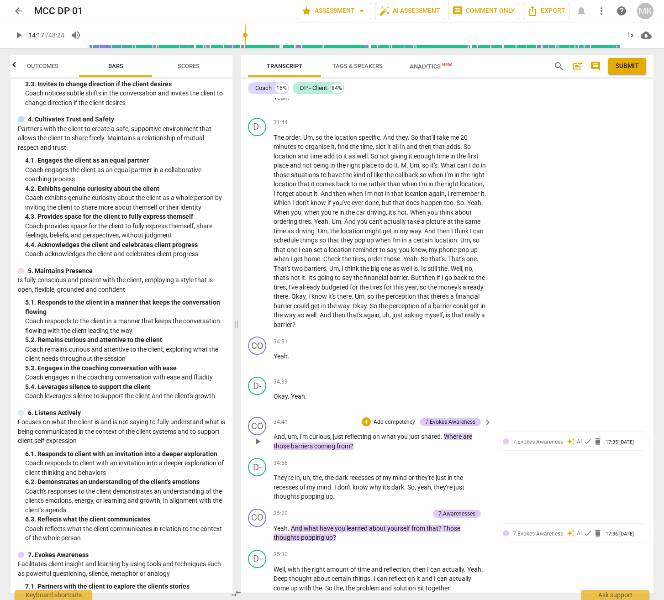
click at [372, 451] on p "And , um , I'm curious , just reflecting on what you just shared . Where are th…" at bounding box center [381, 441] width 214 height 19
drag, startPoint x: 372, startPoint y: 484, endPoint x: 273, endPoint y: 475, distance: 100.0
click at [273, 454] on div "CO play_arrow pause 34:41 + Add competency 7.Evokes Awareness keyboard_arrow_ri…" at bounding box center [447, 433] width 413 height 41
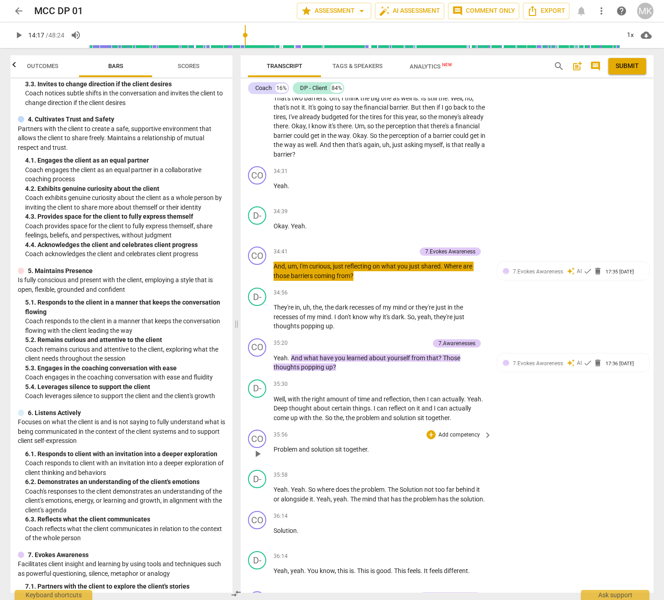
scroll to position [5586, 0]
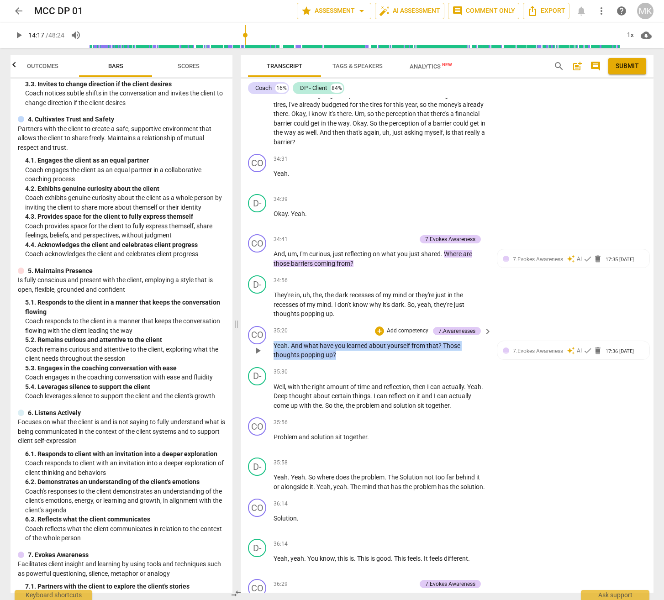
drag, startPoint x: 345, startPoint y: 393, endPoint x: 275, endPoint y: 383, distance: 71.0
click at [275, 360] on p "Yeah . And what have you learned about yourself from that ? Those thoughts popp…" at bounding box center [381, 350] width 214 height 19
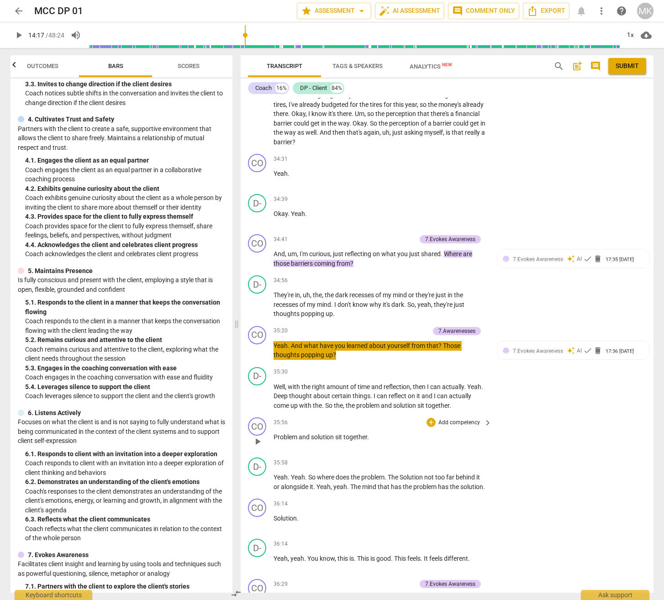
scroll to position [5814, 0]
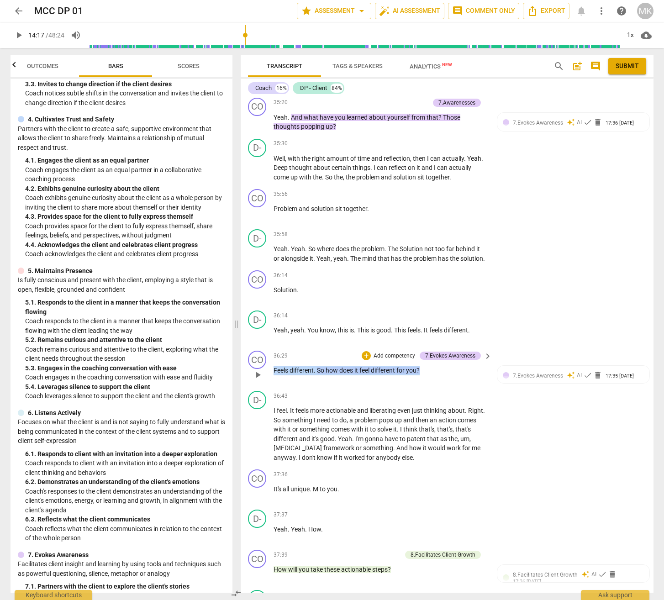
drag, startPoint x: 427, startPoint y: 417, endPoint x: 272, endPoint y: 419, distance: 155.3
click at [272, 387] on div "CO play_arrow pause 36:29 + Add competency 7.Evokes Awareness keyboard_arrow_ri…" at bounding box center [447, 367] width 413 height 40
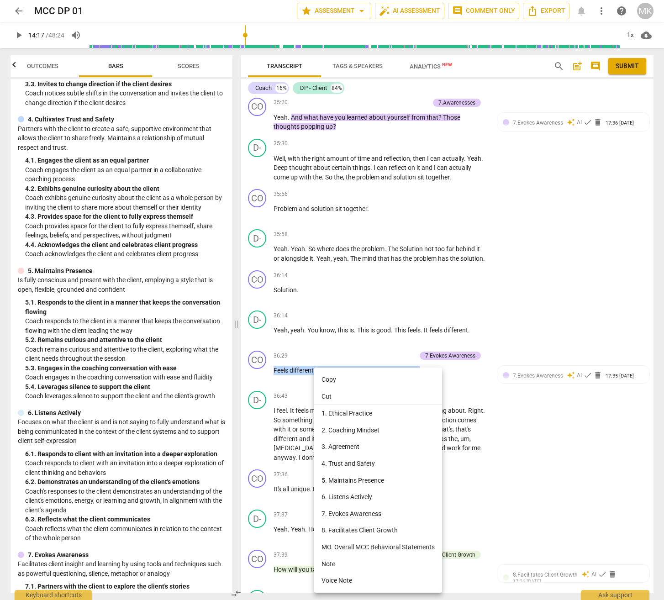
click at [342, 375] on li "Copy" at bounding box center [378, 379] width 128 height 17
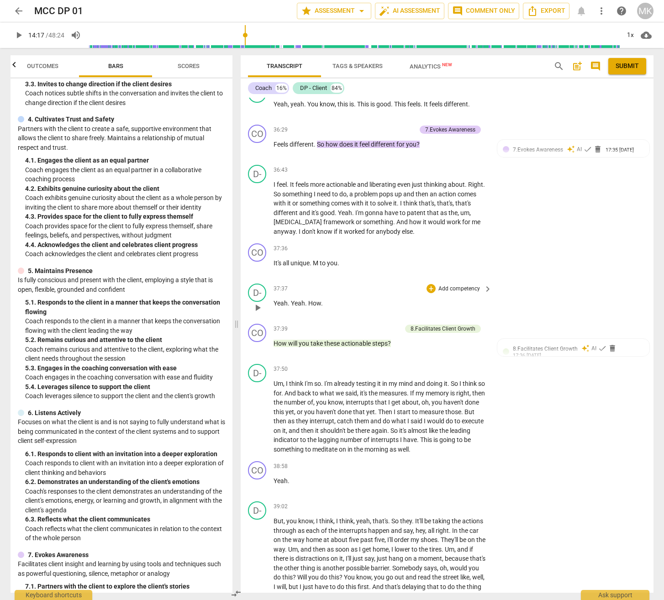
scroll to position [6043, 0]
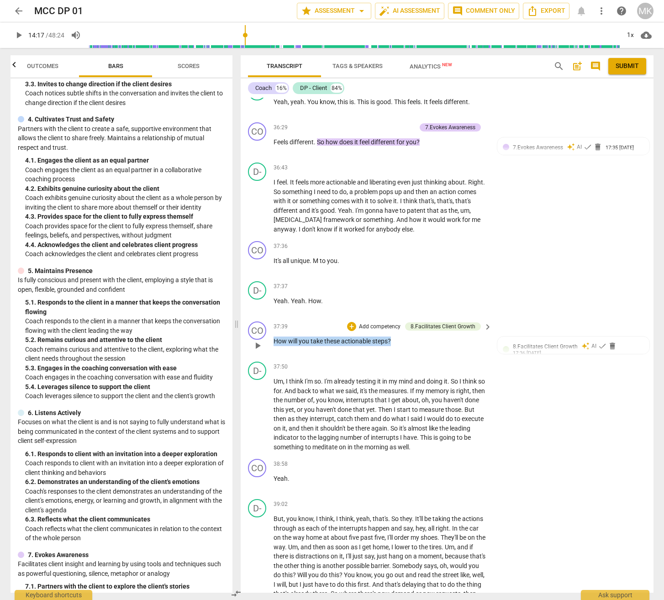
drag, startPoint x: 406, startPoint y: 388, endPoint x: 274, endPoint y: 388, distance: 131.6
click at [274, 346] on p "How will you take these actionable steps ?" at bounding box center [381, 342] width 214 height 10
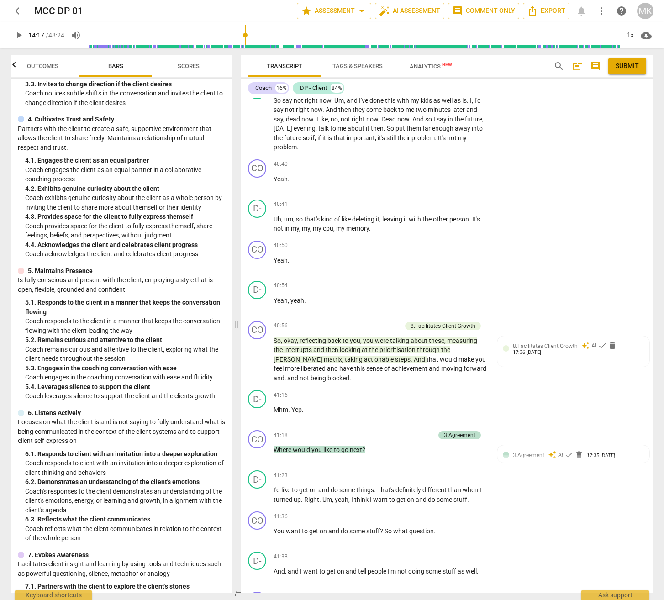
scroll to position [6728, 0]
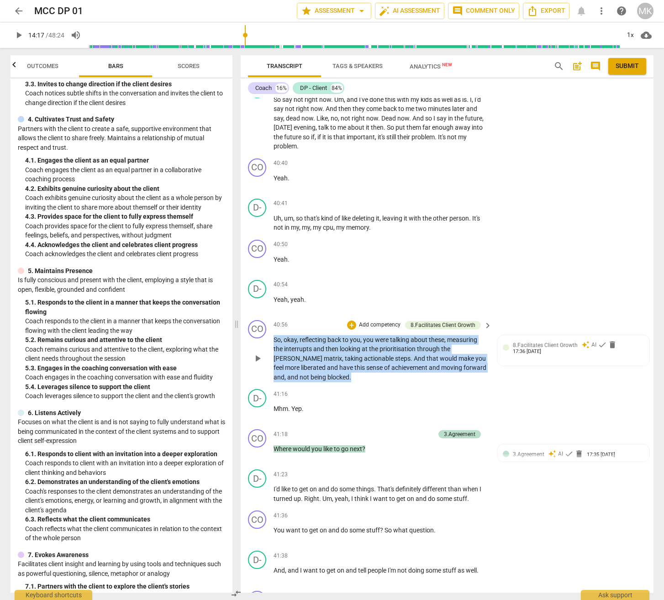
drag, startPoint x: 349, startPoint y: 423, endPoint x: 275, endPoint y: 387, distance: 82.1
click at [275, 382] on p "So , okay , reflecting back to you , you were talking about these , measuring t…" at bounding box center [381, 358] width 214 height 47
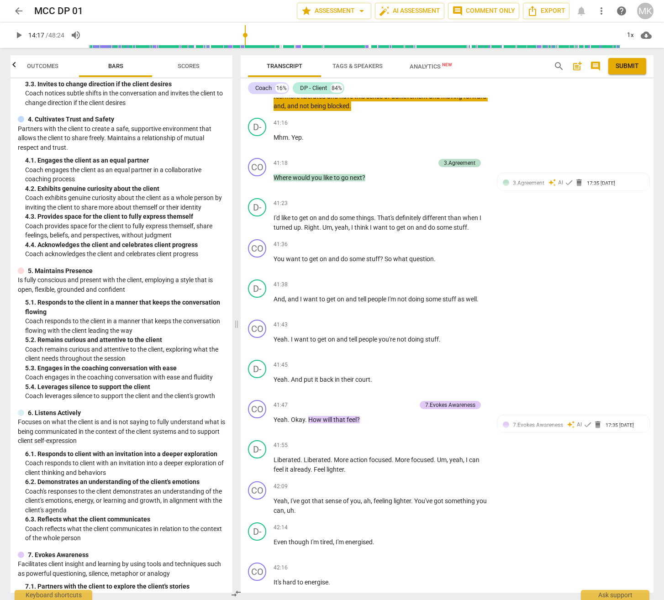
scroll to position [7002, 0]
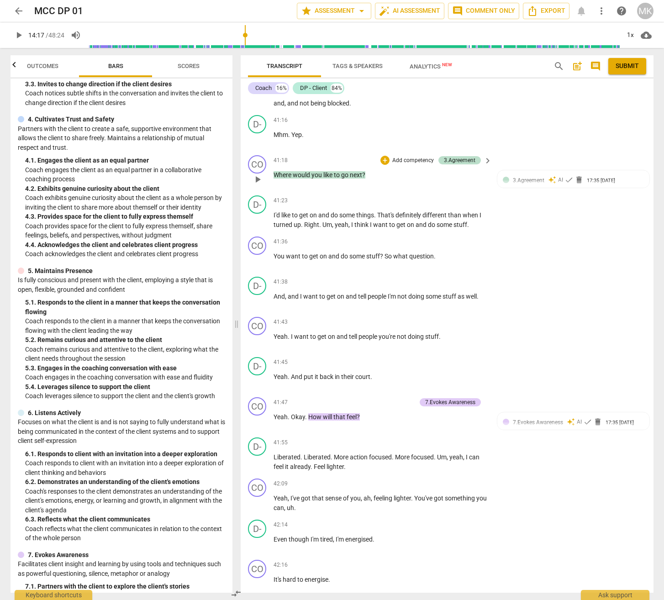
drag, startPoint x: 381, startPoint y: 221, endPoint x: 288, endPoint y: 223, distance: 92.8
click at [270, 192] on div "CO play_arrow pause 41:18 + Add competency 3.Agreement keyboard_arrow_right Whe…" at bounding box center [447, 172] width 413 height 40
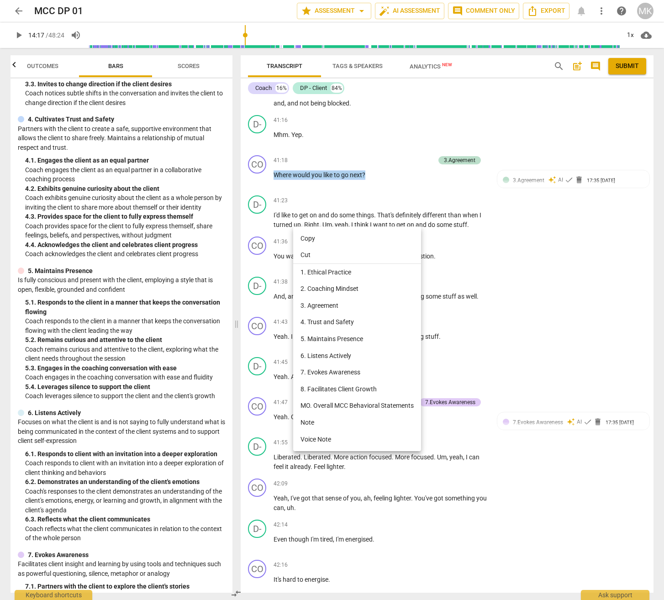
click at [323, 239] on li "Copy" at bounding box center [357, 238] width 128 height 17
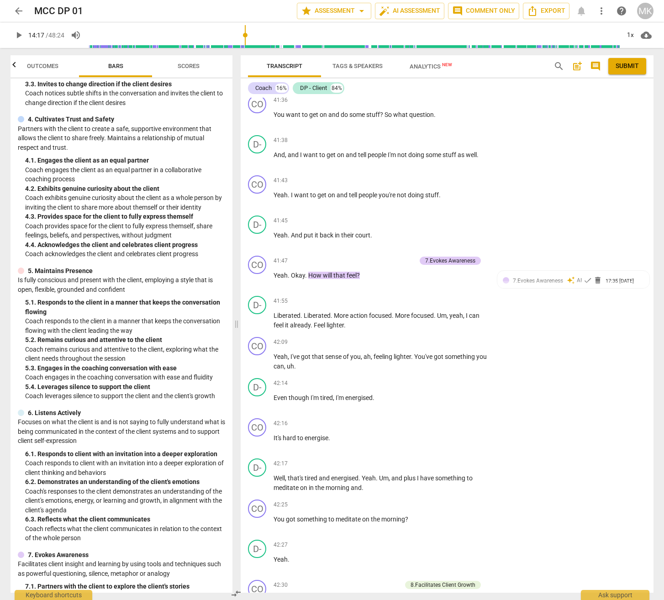
scroll to position [7185, 0]
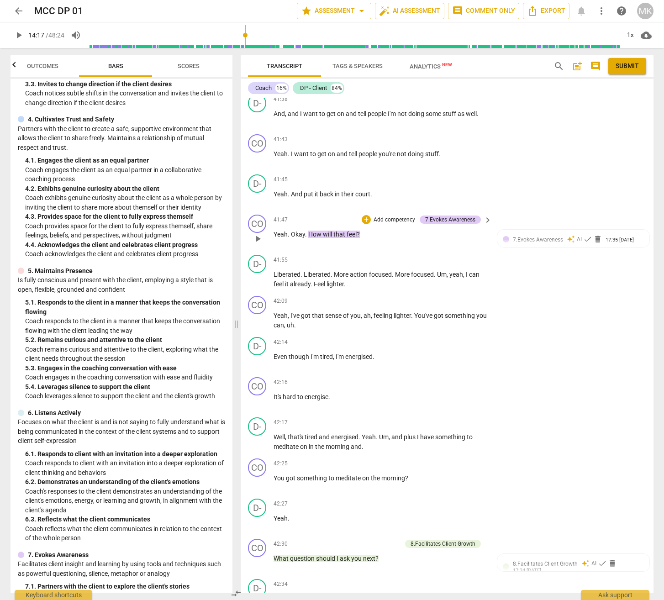
click at [367, 239] on p "Yeah . Okay . How will that feel ?" at bounding box center [381, 235] width 214 height 10
drag, startPoint x: 367, startPoint y: 284, endPoint x: 440, endPoint y: 126, distance: 174.4
click at [367, 239] on p "Yeah . Okay . How will that feel ?" at bounding box center [381, 235] width 214 height 10
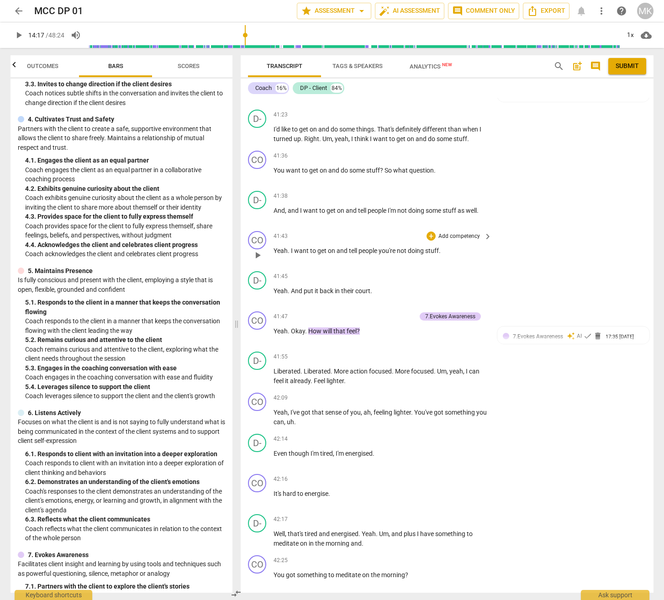
scroll to position [7093, 0]
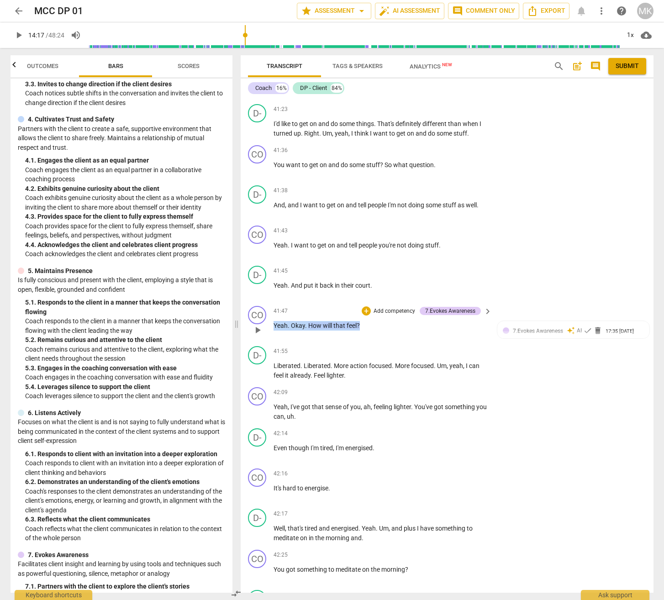
drag, startPoint x: 274, startPoint y: 373, endPoint x: 362, endPoint y: 375, distance: 88.6
click at [362, 331] on p "Yeah . Okay . How will that feel ?" at bounding box center [381, 326] width 214 height 10
drag, startPoint x: 362, startPoint y: 375, endPoint x: 338, endPoint y: 371, distance: 24.0
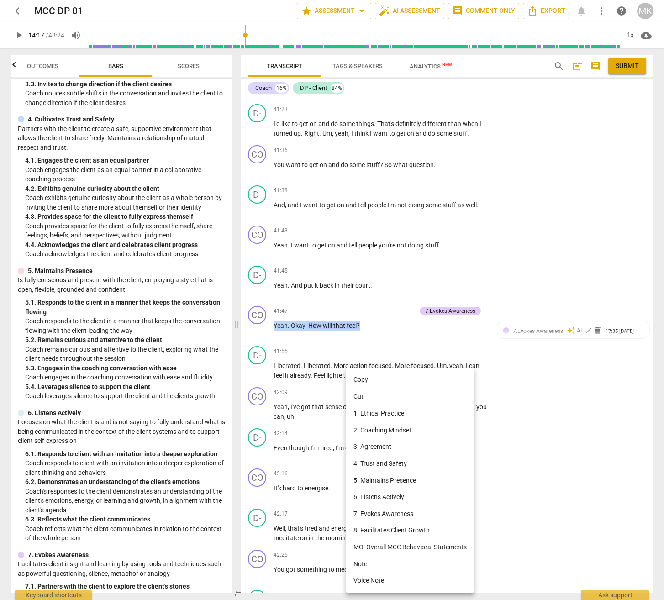
click at [366, 379] on li "Copy" at bounding box center [410, 379] width 128 height 17
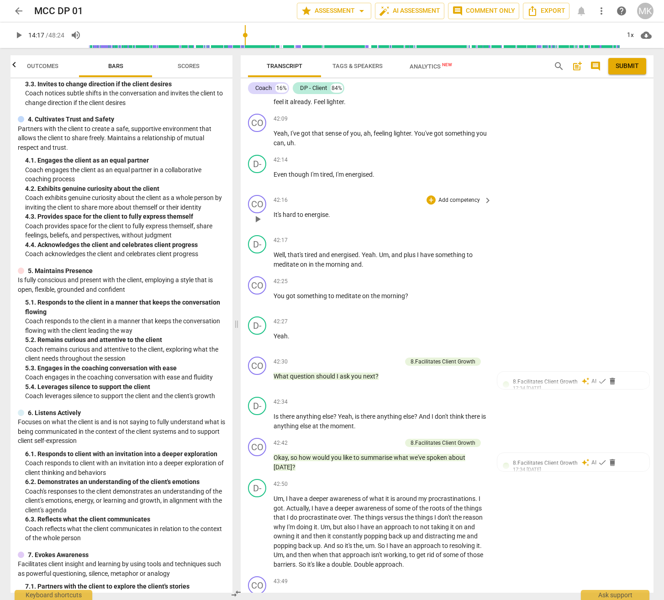
scroll to position [7367, 0]
click at [396, 381] on p "What question should I ask you next ?" at bounding box center [381, 376] width 214 height 10
drag, startPoint x: 396, startPoint y: 423, endPoint x: 275, endPoint y: 423, distance: 122.0
click at [275, 381] on p "What question should I ask you next ?" at bounding box center [381, 376] width 214 height 10
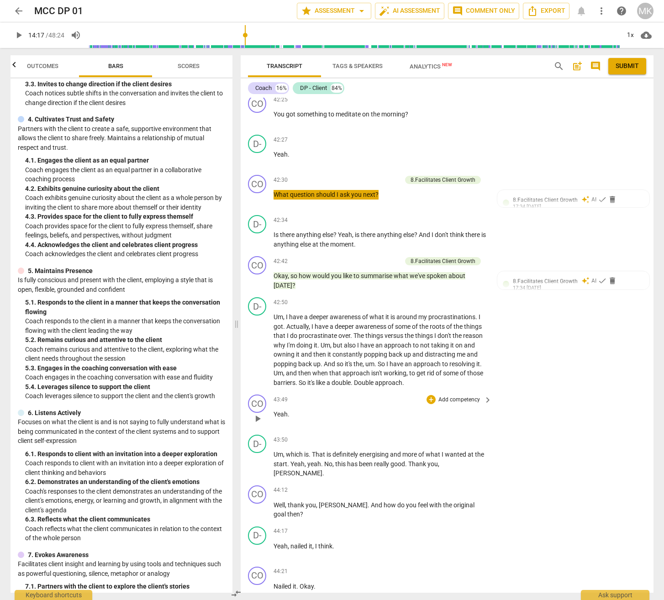
scroll to position [7550, 0]
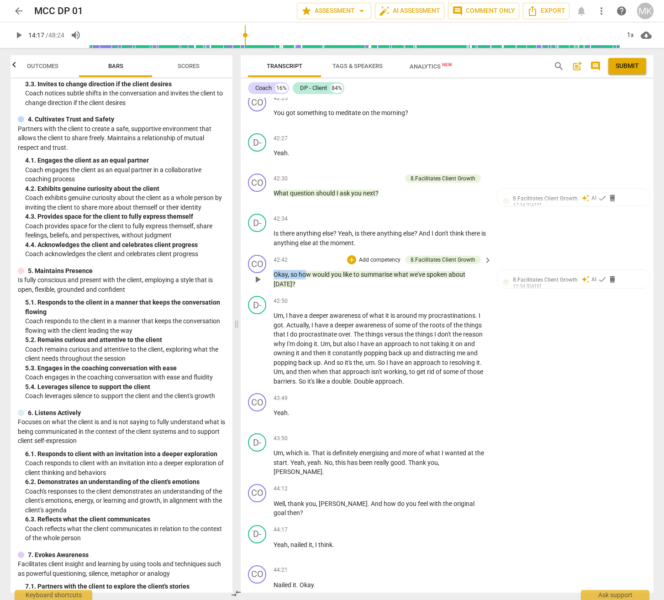
drag, startPoint x: 304, startPoint y: 327, endPoint x: 274, endPoint y: 321, distance: 31.2
click at [274, 289] on p "Okay , so how would you like to summarise what we've spoken about [DATE] ?" at bounding box center [381, 279] width 214 height 19
click at [314, 289] on p "Okay , so how would you like to summarise what we've spoken about [DATE] ?" at bounding box center [381, 279] width 214 height 19
drag, startPoint x: 312, startPoint y: 332, endPoint x: 274, endPoint y: 321, distance: 39.3
click at [274, 289] on p "Okay , so how would you like to summarise what we've spoken about [DATE] ?" at bounding box center [381, 279] width 214 height 19
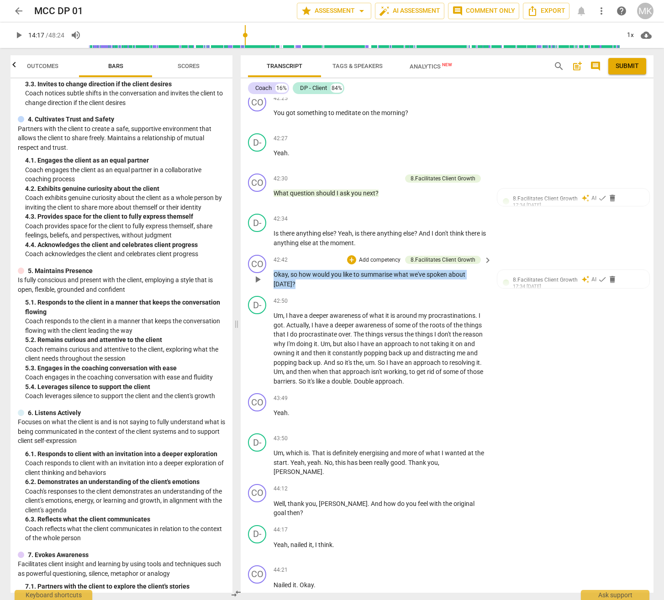
drag, startPoint x: 274, startPoint y: 321, endPoint x: 280, endPoint y: 321, distance: 6.9
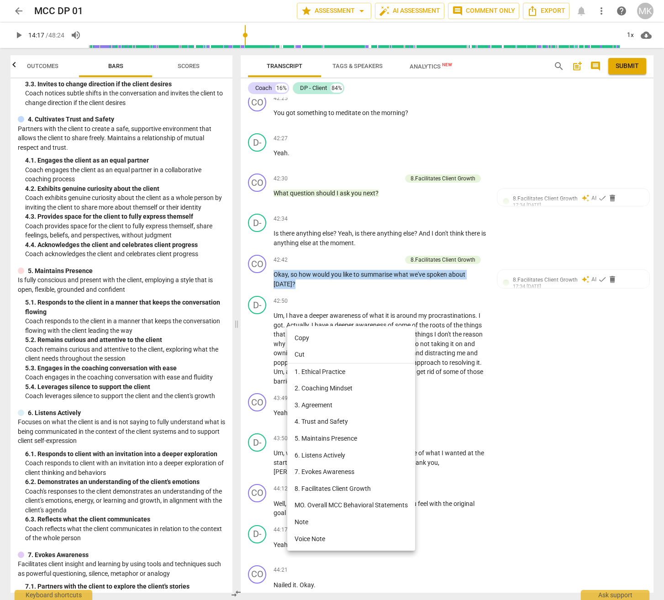
click at [318, 338] on li "Copy" at bounding box center [351, 338] width 128 height 17
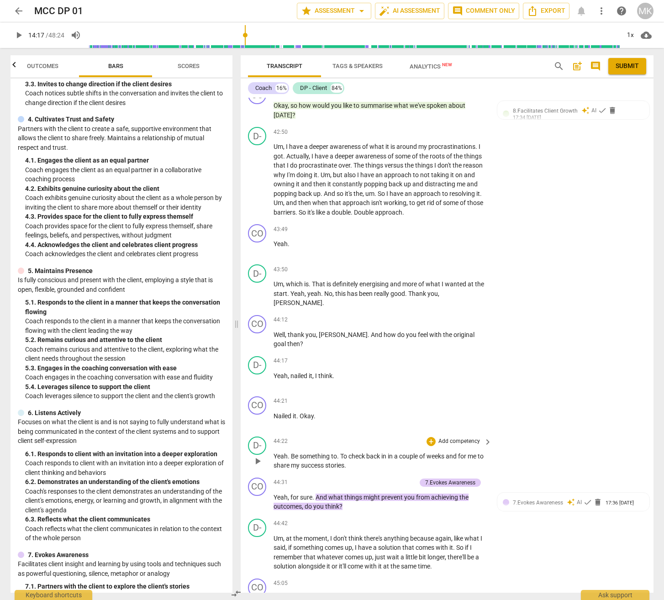
scroll to position [7733, 0]
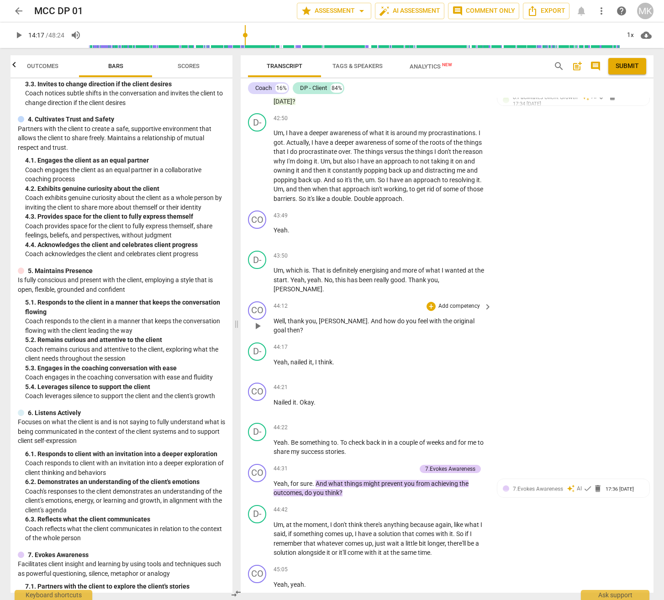
click at [483, 335] on p "Well , thank you , [PERSON_NAME] . And how do you feel with the original goal t…" at bounding box center [381, 326] width 214 height 19
click at [274, 335] on p "Well , thank you , [PERSON_NAME] . And how do you feel with the original goal t…" at bounding box center [381, 326] width 214 height 19
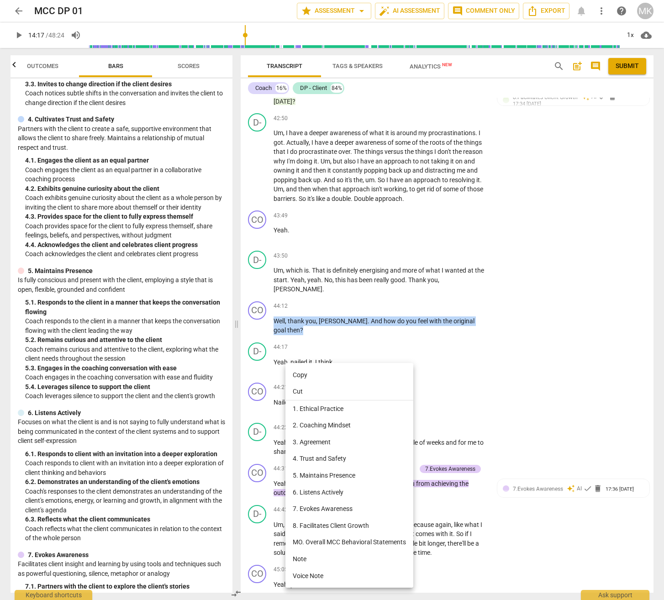
click at [301, 375] on li "Copy" at bounding box center [349, 375] width 128 height 17
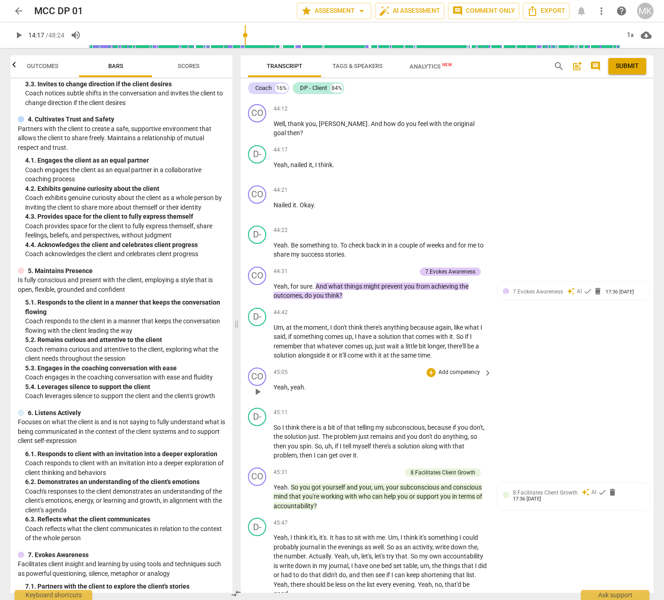
scroll to position [7961, 0]
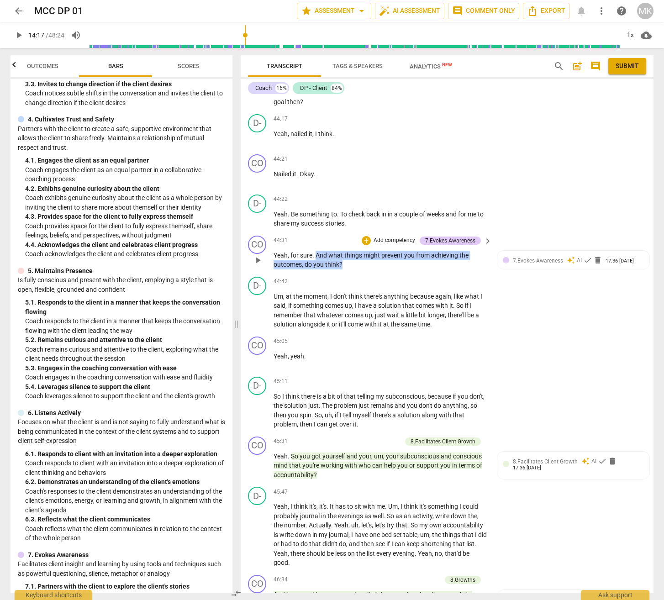
drag, startPoint x: 356, startPoint y: 299, endPoint x: 317, endPoint y: 292, distance: 40.4
click at [317, 270] on p "Yeah , for sure . And what things might prevent you from achieving the outcomes…" at bounding box center [381, 260] width 214 height 19
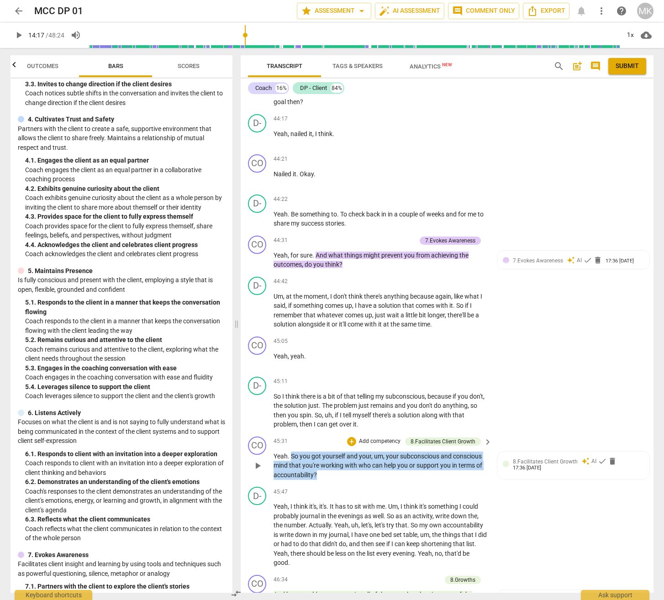
click at [293, 480] on p "Yeah . So you got yourself and your , um , your subconscious and conscious mind…" at bounding box center [381, 466] width 214 height 28
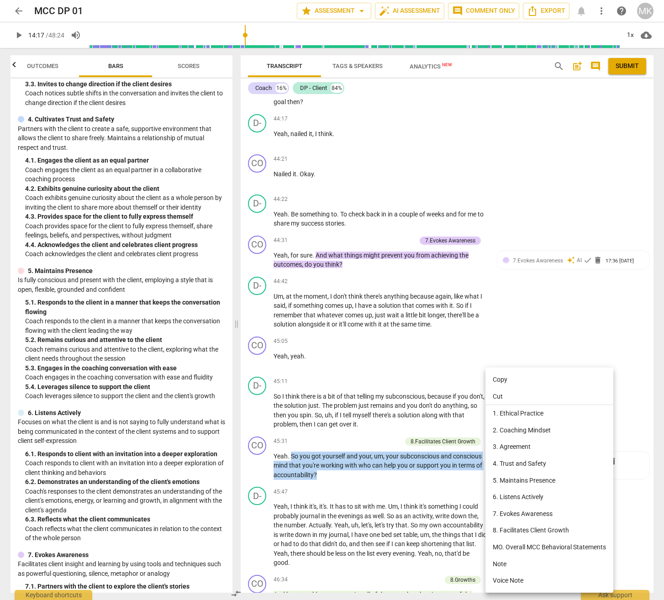
click at [513, 382] on li "Copy" at bounding box center [550, 379] width 128 height 17
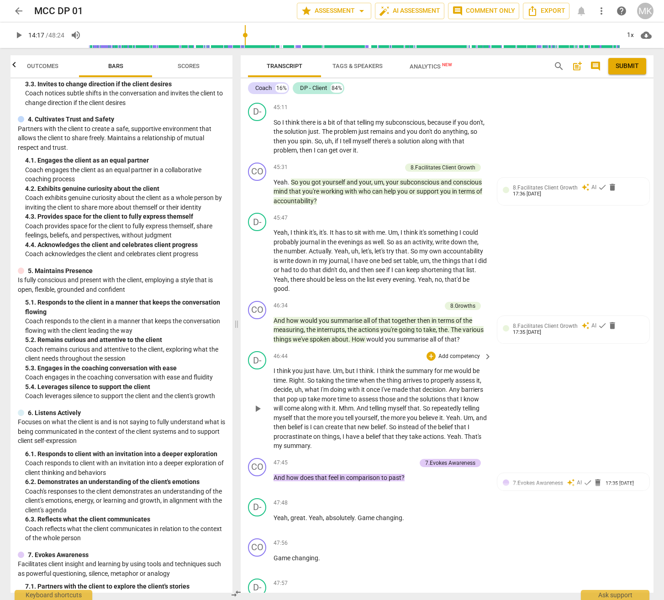
scroll to position [8281, 0]
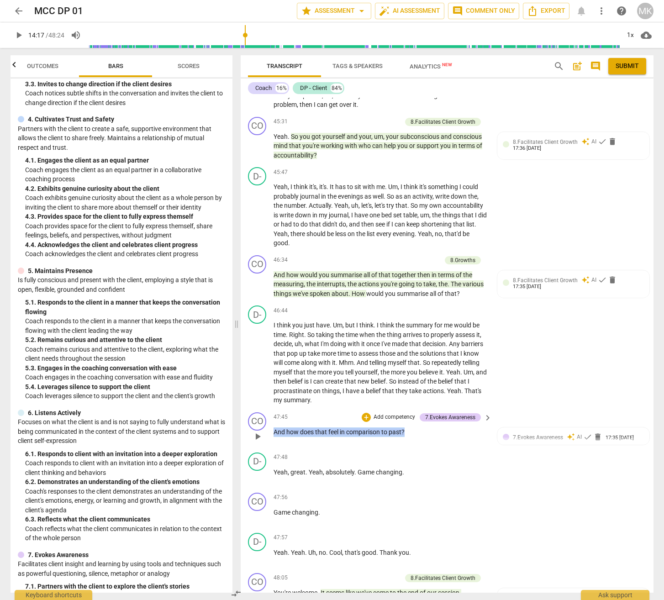
drag, startPoint x: 416, startPoint y: 466, endPoint x: 270, endPoint y: 470, distance: 145.8
click at [270, 449] on div "CO play_arrow pause 47:45 + Add competency 7.Evokes Awareness keyboard_arrow_ri…" at bounding box center [447, 429] width 413 height 40
drag, startPoint x: 307, startPoint y: 465, endPoint x: 326, endPoint y: 469, distance: 19.0
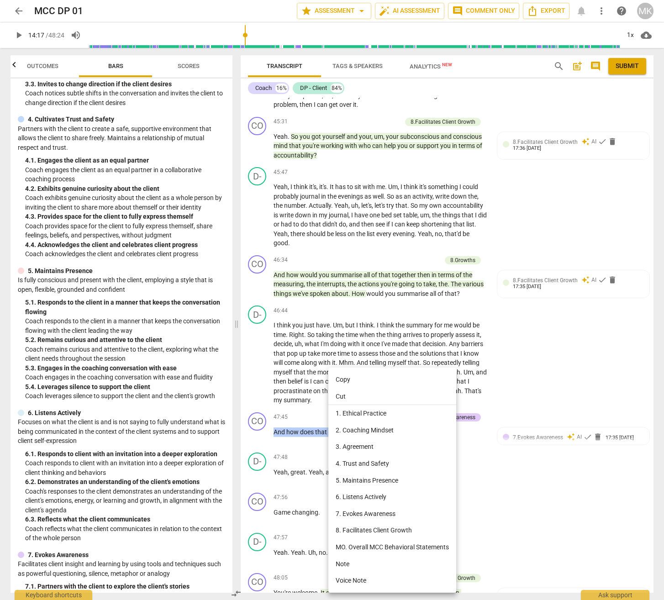
click at [367, 379] on li "Copy" at bounding box center [392, 379] width 128 height 17
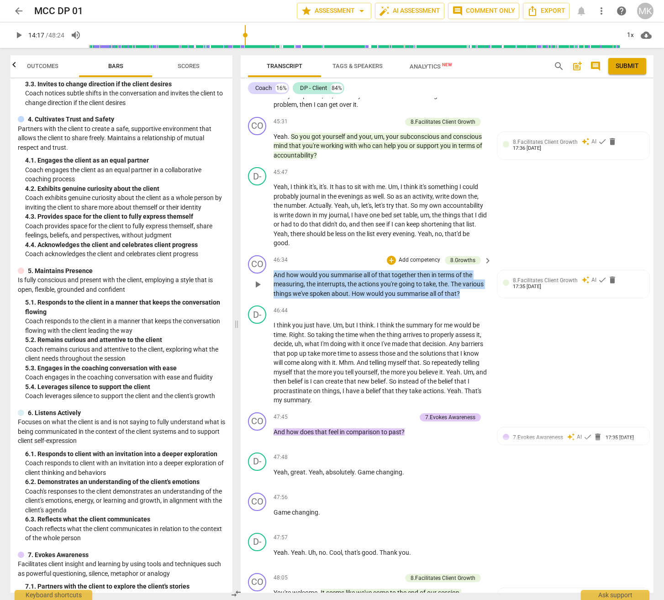
drag, startPoint x: 465, startPoint y: 330, endPoint x: 275, endPoint y: 312, distance: 191.3
click at [275, 299] on p "And how would you summarise all of that together then in terms of the measuring…" at bounding box center [381, 284] width 214 height 28
drag, startPoint x: 282, startPoint y: 312, endPoint x: 338, endPoint y: 317, distance: 55.4
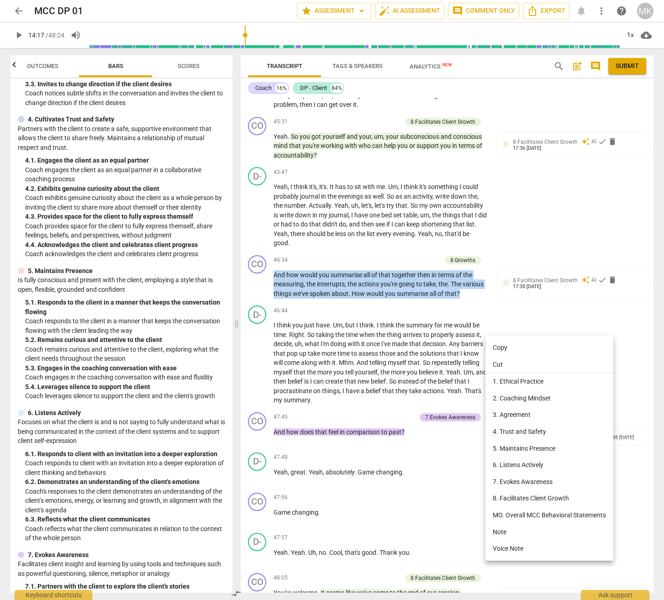
click at [512, 345] on li "Copy" at bounding box center [550, 347] width 128 height 17
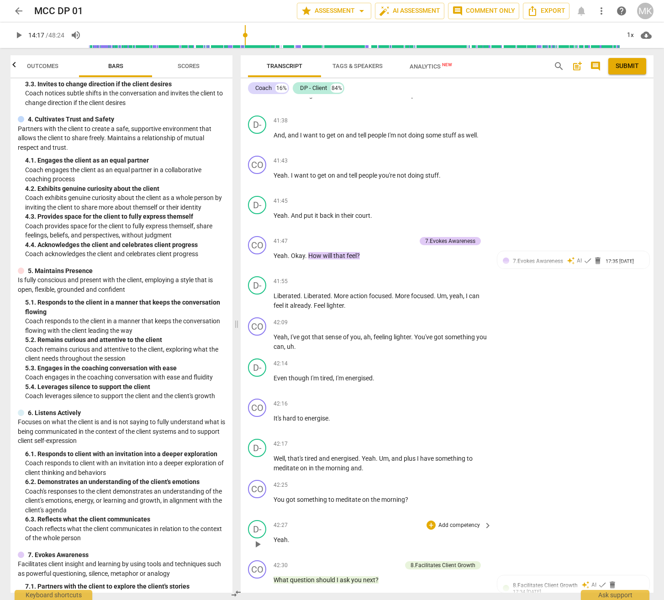
scroll to position [6972, 0]
